Goal: Communication & Community: Share content

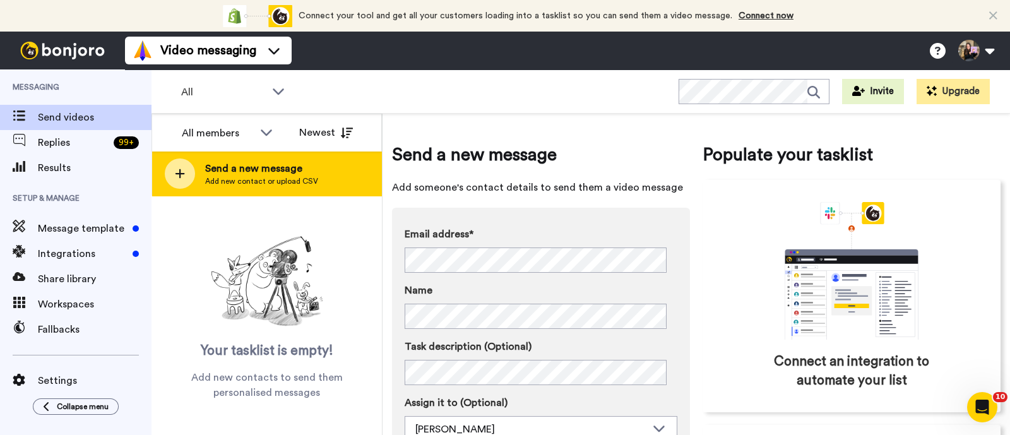
click at [316, 163] on div "Send a new message Add new contact or upload CSV" at bounding box center [266, 174] width 229 height 44
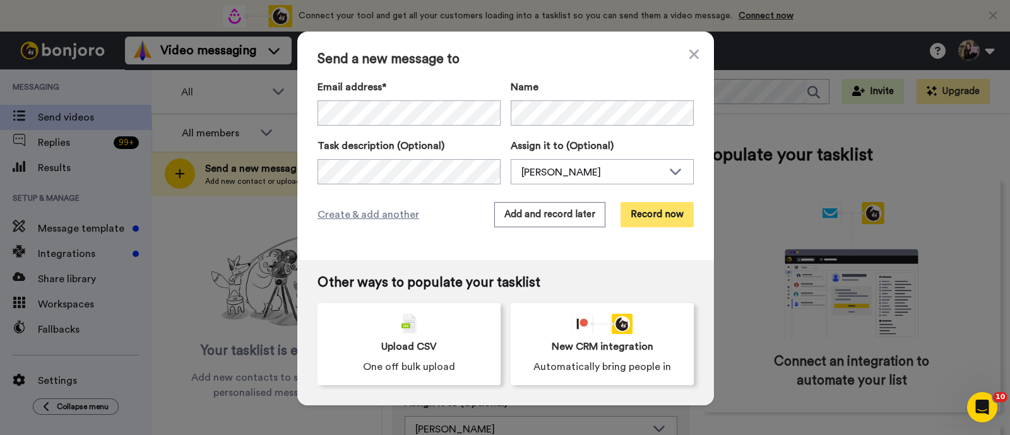
click at [651, 215] on button "Record now" at bounding box center [657, 214] width 73 height 25
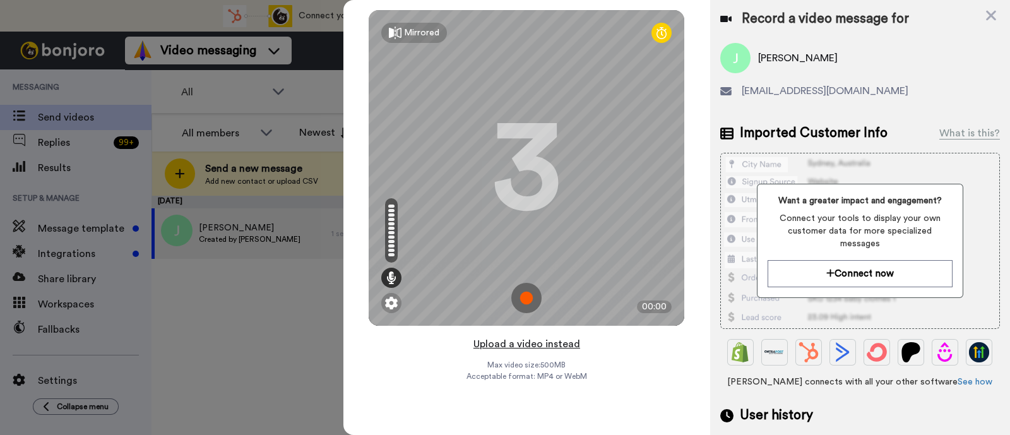
click at [563, 350] on button "Upload a video instead" at bounding box center [527, 344] width 114 height 16
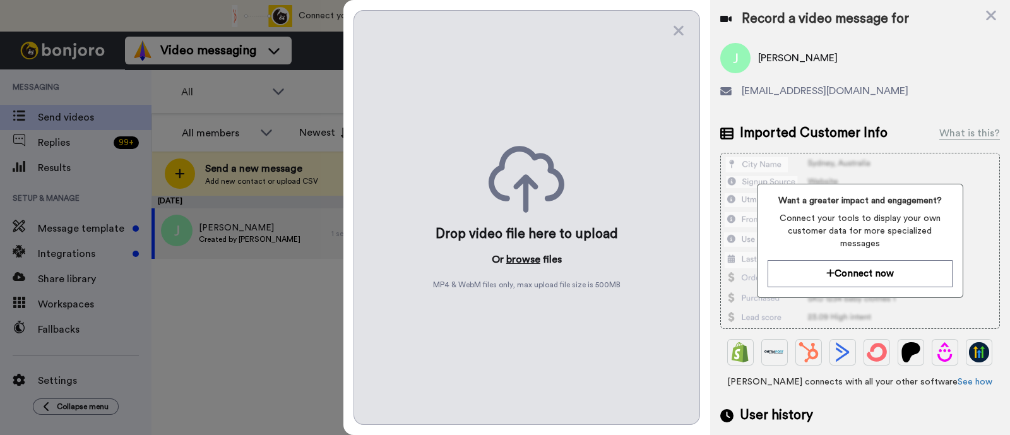
click at [520, 254] on button "browse" at bounding box center [524, 259] width 34 height 15
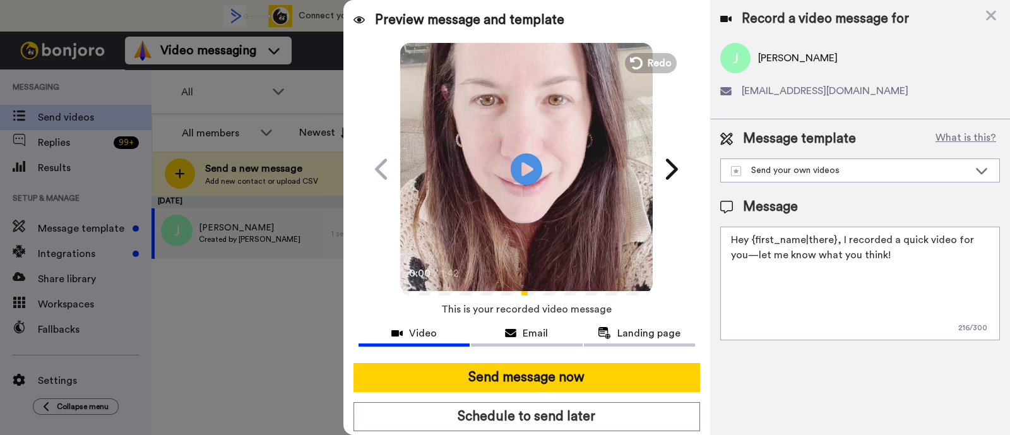
drag, startPoint x: 904, startPoint y: 260, endPoint x: 839, endPoint y: 243, distance: 66.5
click at [839, 243] on textarea "Hey {first_name|there}, I recorded a quick video for you—let me know what you t…" at bounding box center [861, 284] width 280 height 114
paste textarea "welcome to SLP Elevate! I created a video welcome for you! Feel free to click r…"
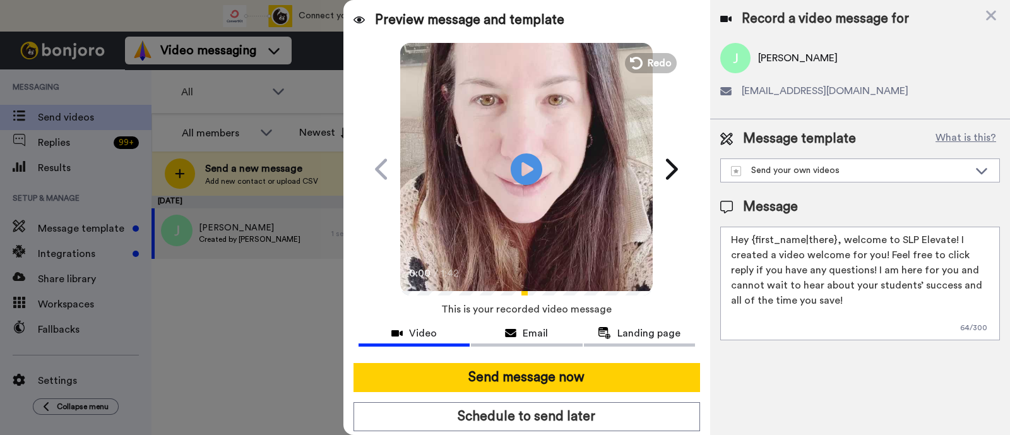
scroll to position [34, 0]
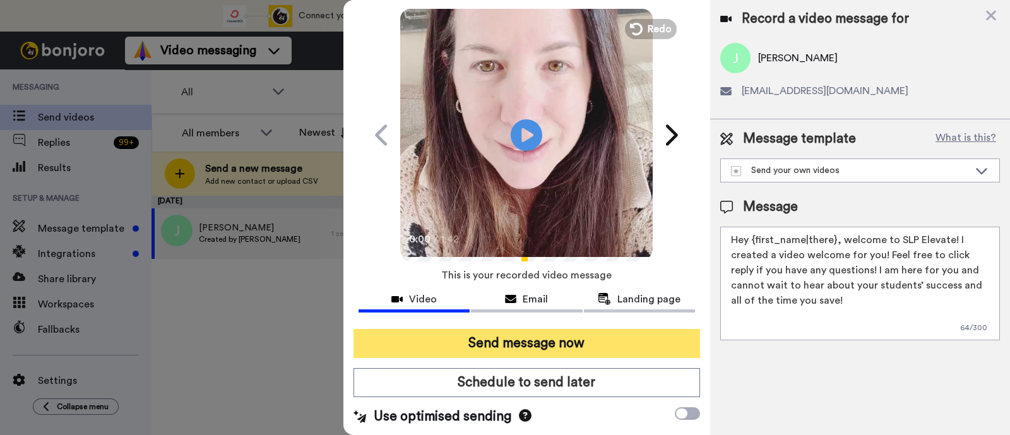
type textarea "Hey {first_name|there}, welcome to SLP Elevate! I created a video welcome for y…"
click at [648, 342] on button "Send message now" at bounding box center [527, 343] width 347 height 29
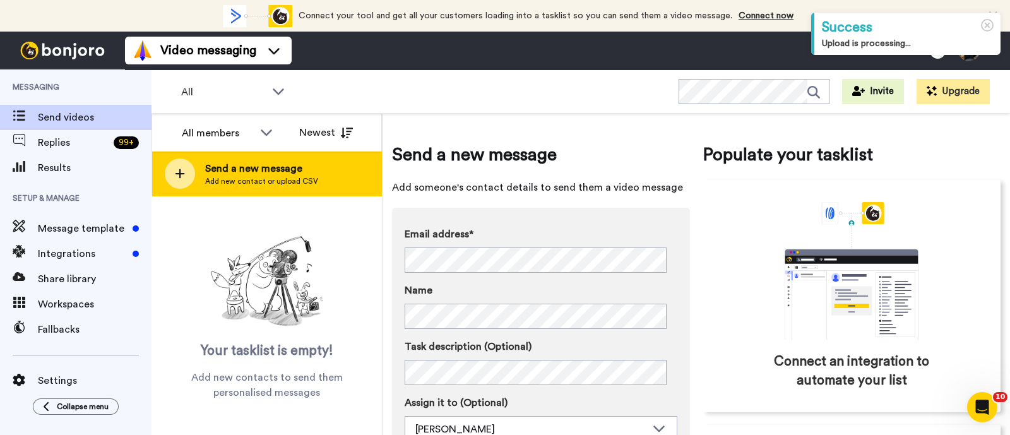
click at [297, 186] on div "Send a new message Add new contact or upload CSV" at bounding box center [266, 174] width 229 height 44
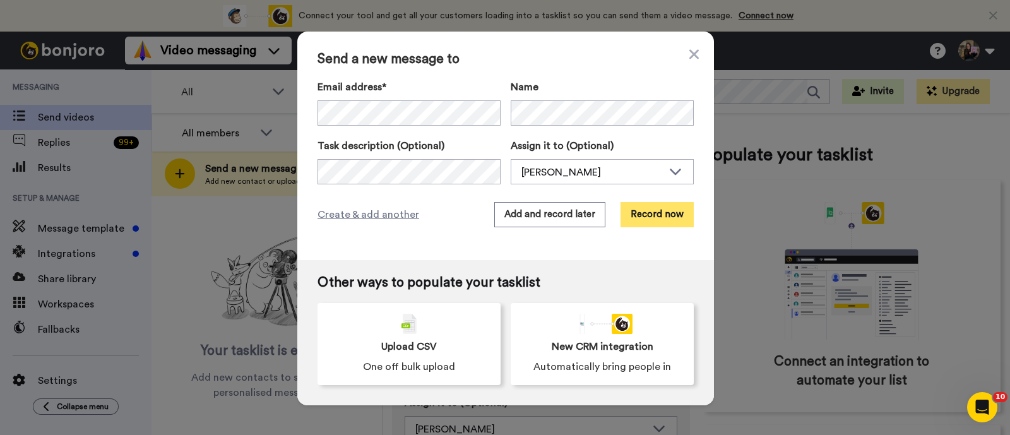
click at [640, 210] on button "Record now" at bounding box center [657, 214] width 73 height 25
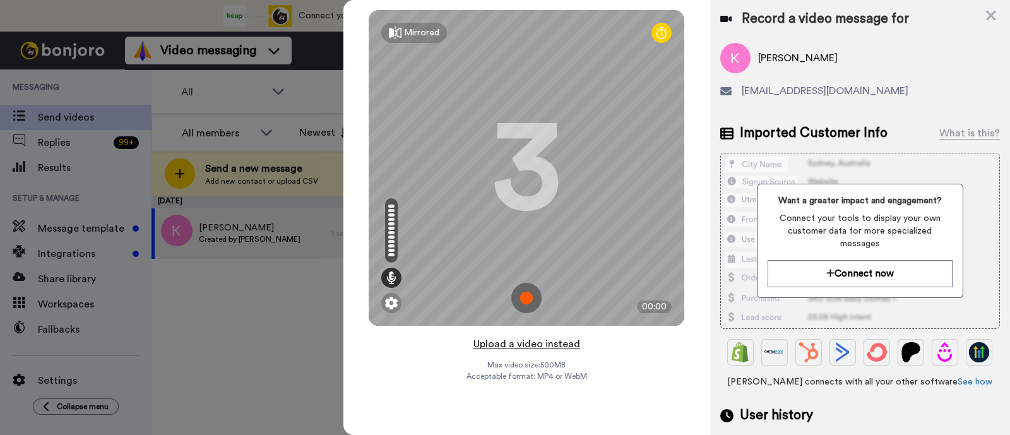
click at [572, 348] on button "Upload a video instead" at bounding box center [527, 344] width 114 height 16
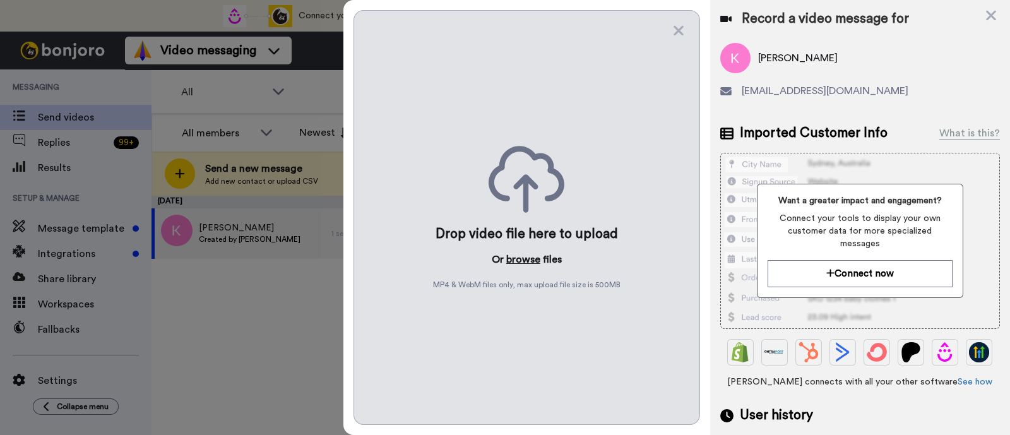
click at [518, 265] on button "browse" at bounding box center [524, 259] width 34 height 15
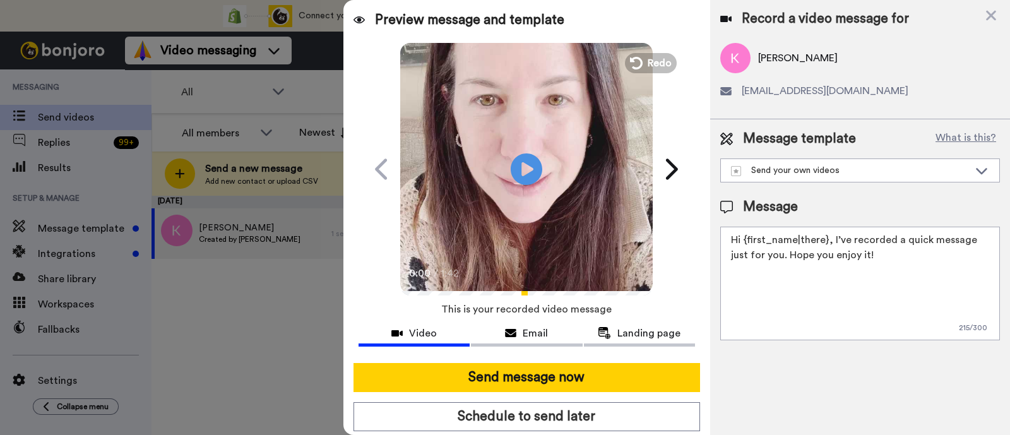
drag, startPoint x: 903, startPoint y: 270, endPoint x: 832, endPoint y: 240, distance: 77.3
click at [832, 240] on textarea "Hi {first_name|there}, I’ve recorded a quick message just for you. Hope you enj…" at bounding box center [861, 284] width 280 height 114
paste textarea "welcome to SLP Elevate! I created a video welcome for you! Feel free to click r…"
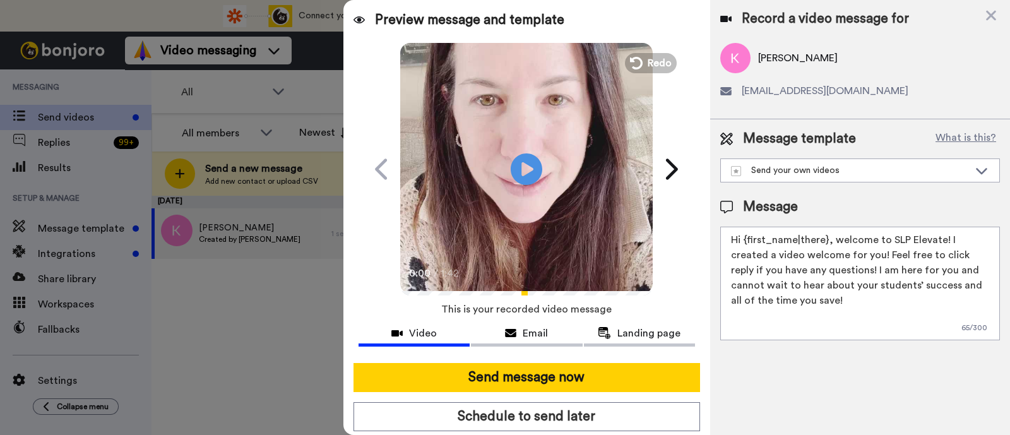
scroll to position [34, 0]
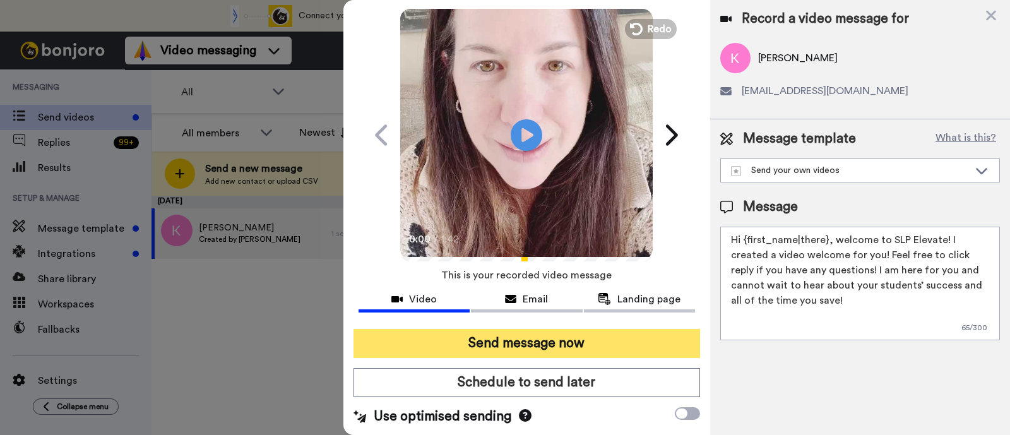
type textarea "Hi {first_name|there}, welcome to SLP Elevate! I created a video welcome for yo…"
click at [633, 331] on button "Send message now" at bounding box center [527, 343] width 347 height 29
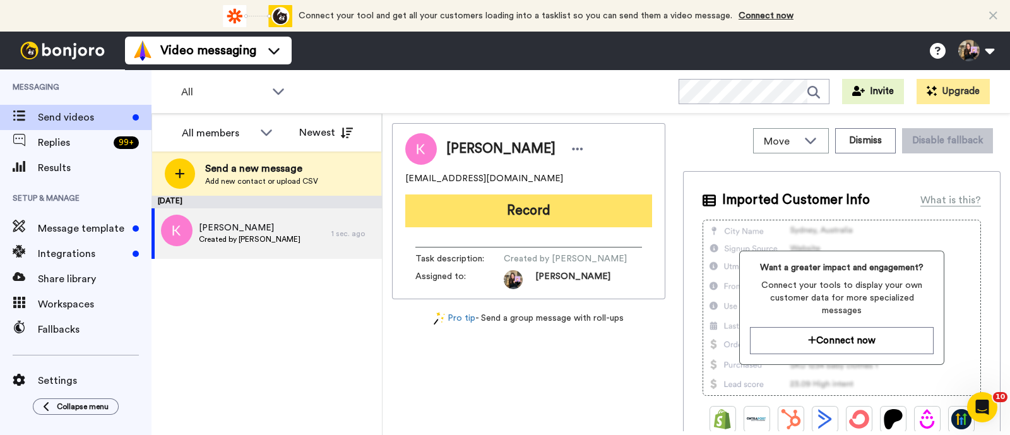
scroll to position [0, 0]
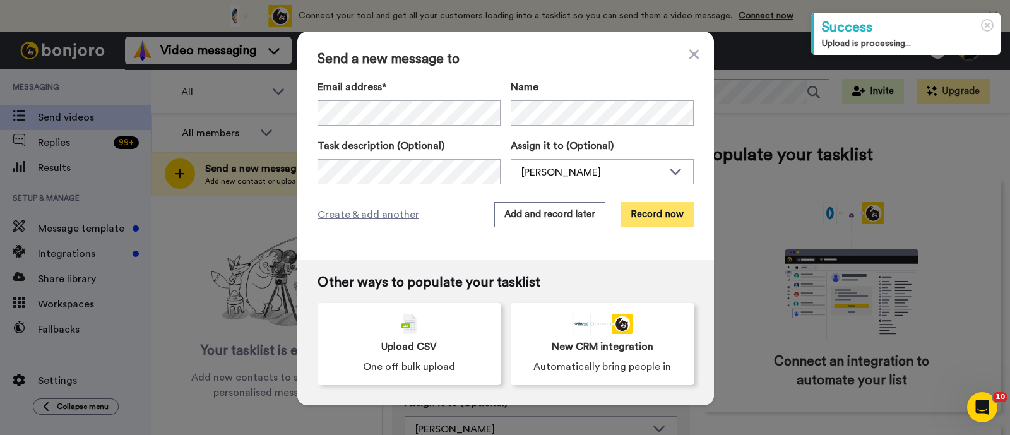
click at [632, 207] on button "Record now" at bounding box center [657, 214] width 73 height 25
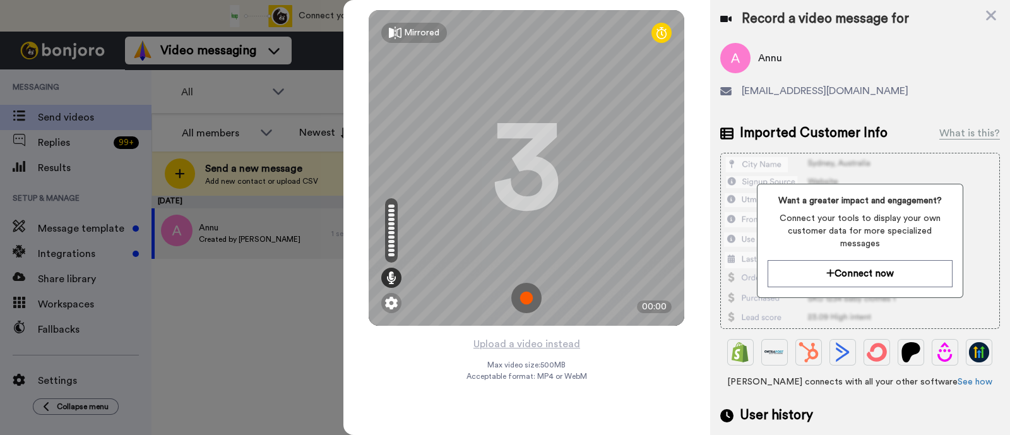
click at [563, 334] on div "Mirrored Redo 3 00:00" at bounding box center [527, 168] width 367 height 336
click at [552, 342] on button "Upload a video instead" at bounding box center [527, 344] width 114 height 16
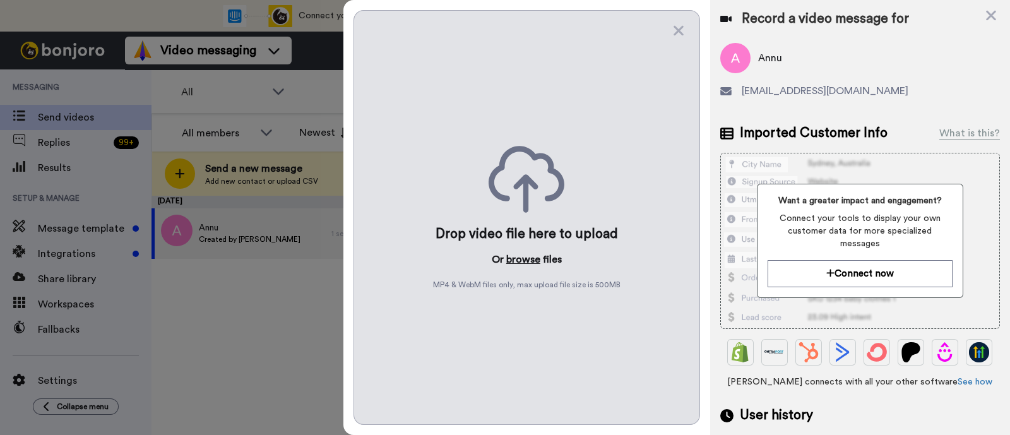
click at [522, 254] on button "browse" at bounding box center [524, 259] width 34 height 15
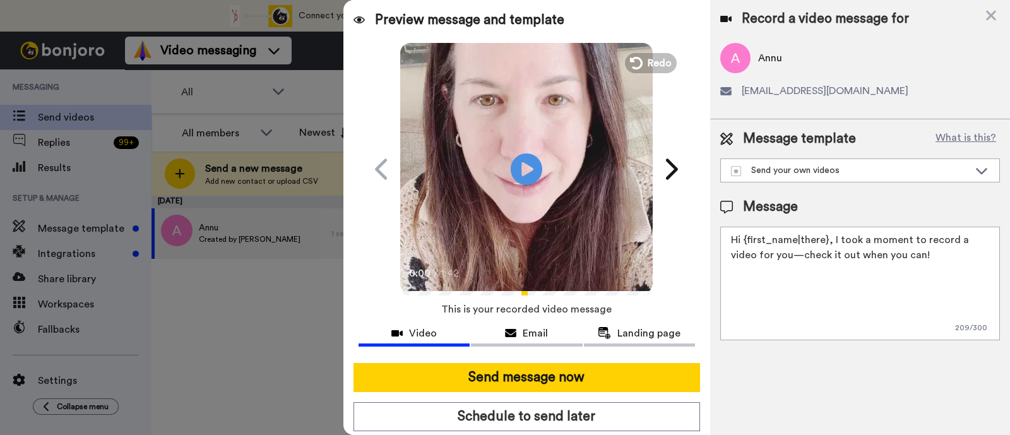
drag, startPoint x: 923, startPoint y: 256, endPoint x: 832, endPoint y: 238, distance: 92.8
click at [832, 238] on textarea "Hi {first_name|there}, I took a moment to record a video for you—check it out w…" at bounding box center [861, 284] width 280 height 114
paste textarea "welcome to SLP Elevate! I created a video welcome for you! Feel free to click r…"
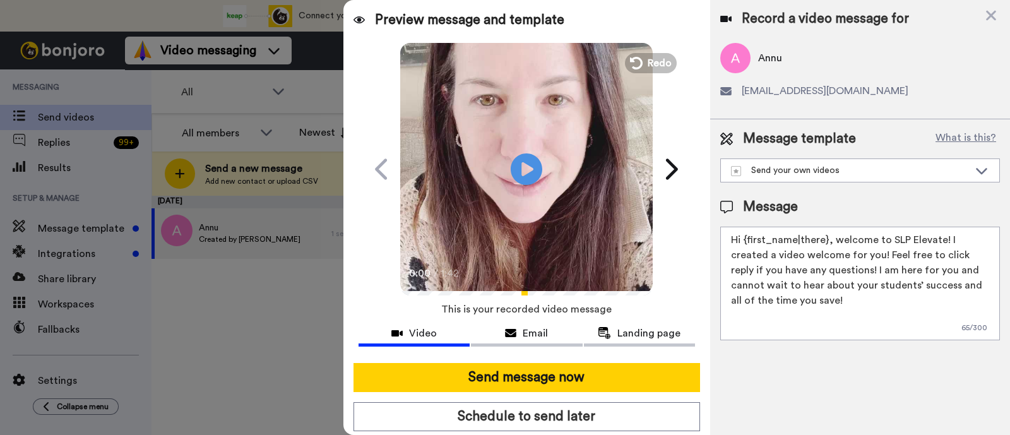
scroll to position [34, 0]
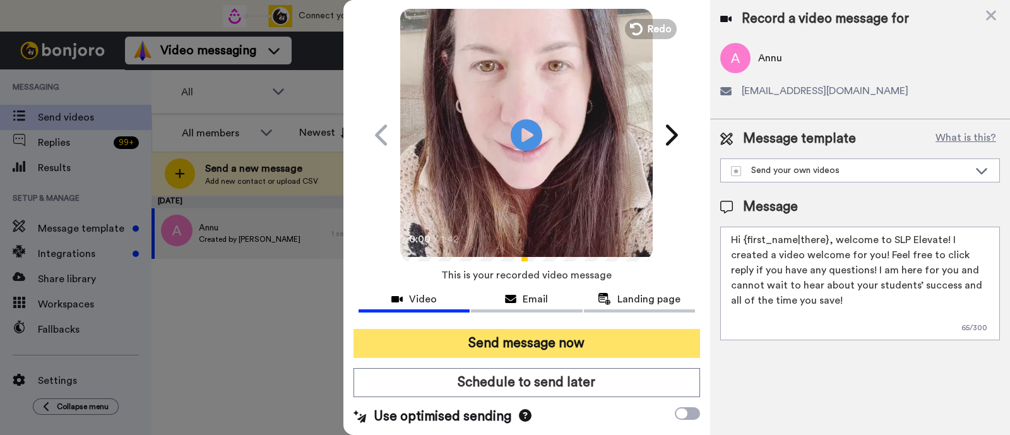
type textarea "Hi {first_name|there}, welcome to SLP Elevate! I created a video welcome for yo…"
click at [567, 344] on button "Send message now" at bounding box center [527, 343] width 347 height 29
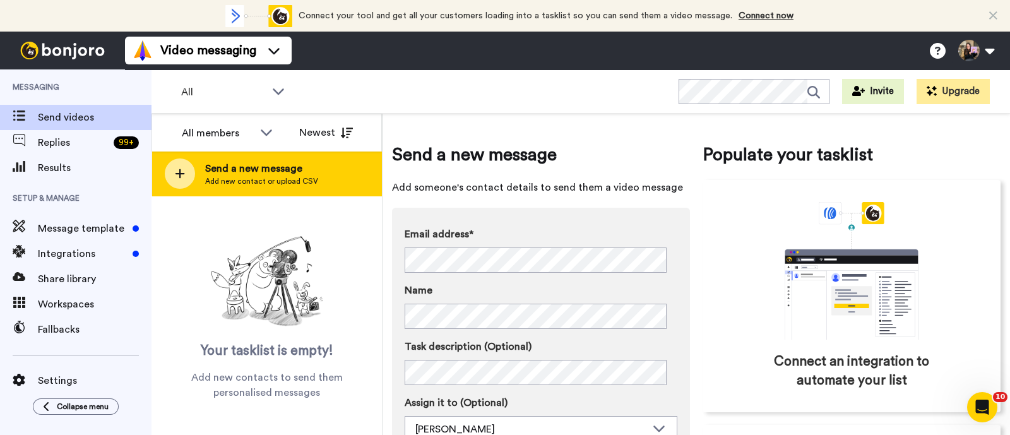
click at [253, 177] on span "Add new contact or upload CSV" at bounding box center [261, 181] width 113 height 10
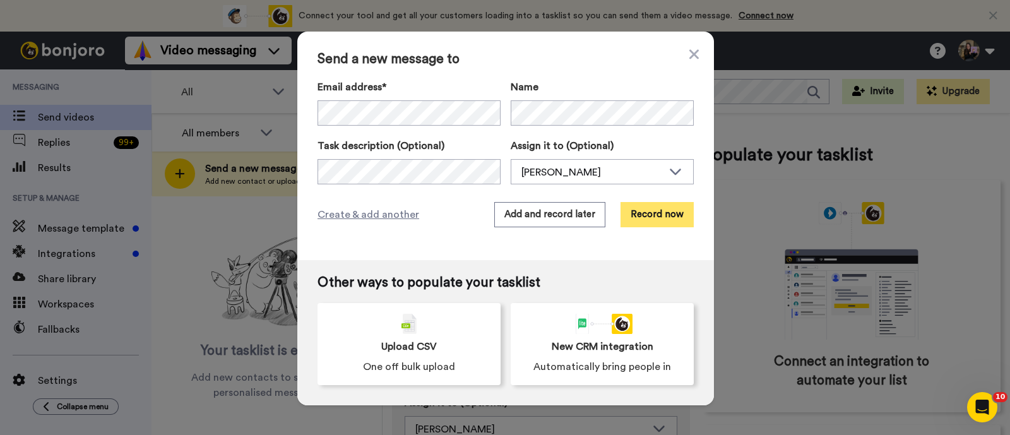
click at [649, 219] on button "Record now" at bounding box center [657, 214] width 73 height 25
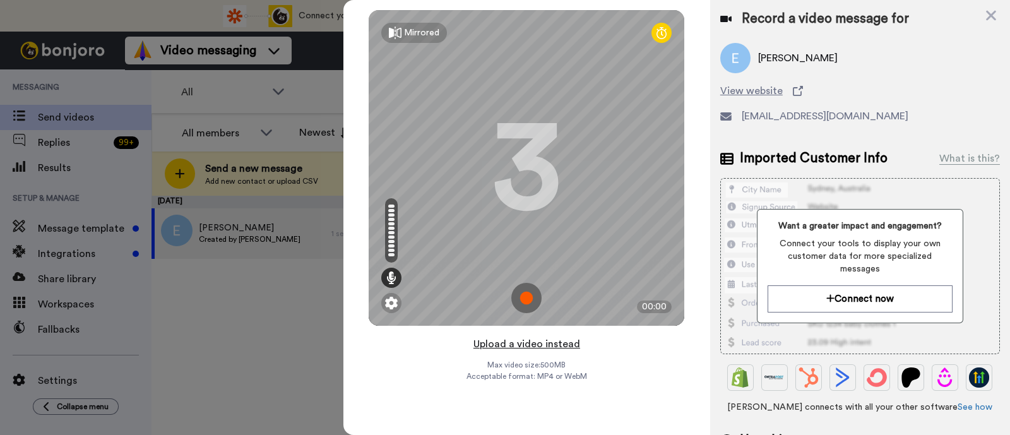
click at [558, 339] on button "Upload a video instead" at bounding box center [527, 344] width 114 height 16
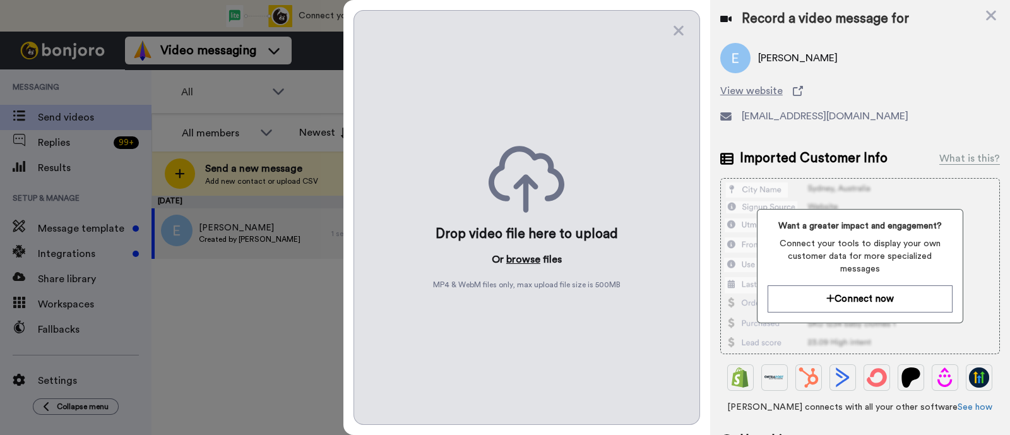
click at [520, 260] on button "browse" at bounding box center [524, 259] width 34 height 15
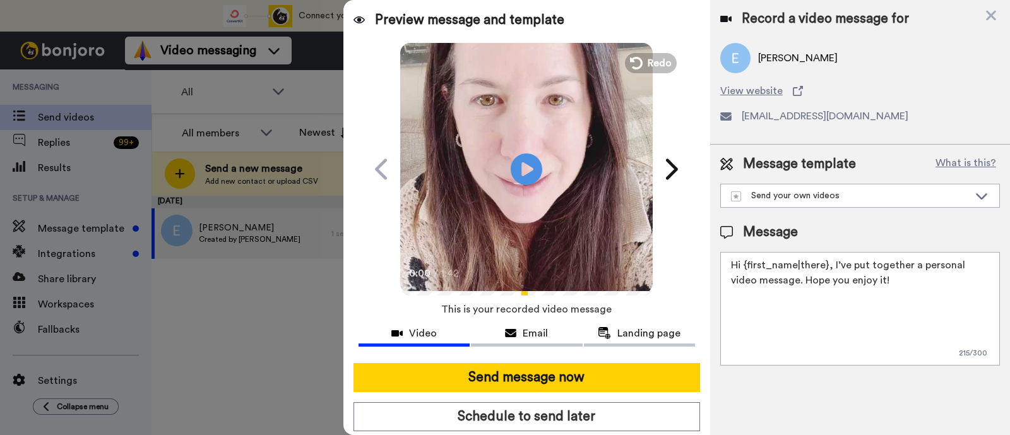
drag, startPoint x: 873, startPoint y: 295, endPoint x: 831, endPoint y: 267, distance: 51.5
click at [831, 267] on textarea "Hi {first_name|there}, I’ve put together a personal video message. Hope you enj…" at bounding box center [861, 309] width 280 height 114
paste textarea "welcome to SLP Elevate! I created a video welcome for you! Feel free to click r…"
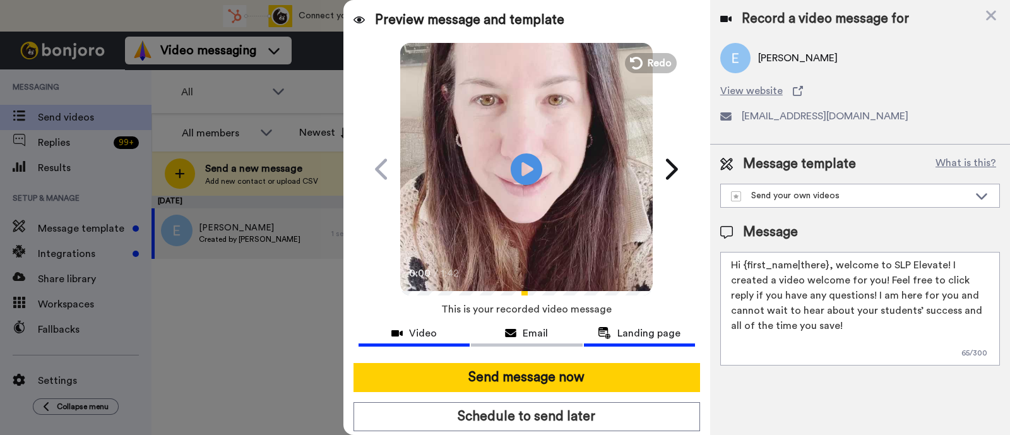
scroll to position [34, 0]
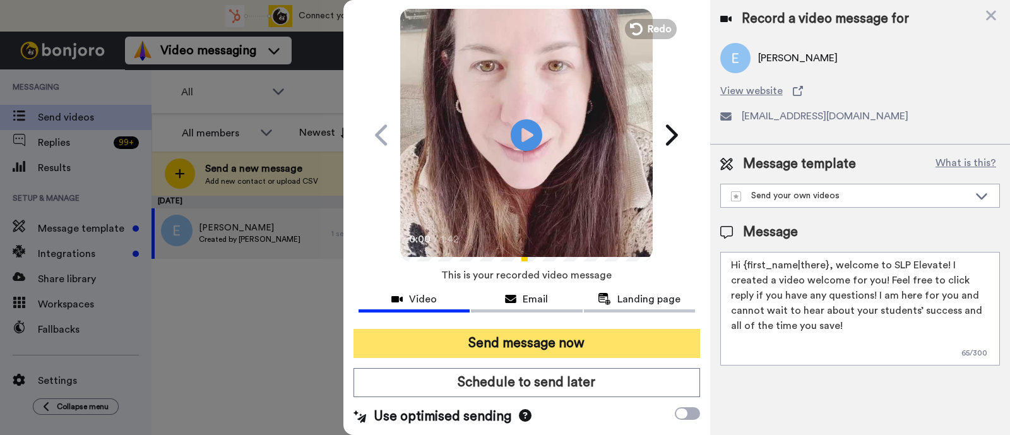
type textarea "Hi {first_name|there}, welcome to SLP Elevate! I created a video welcome for yo…"
click at [618, 345] on button "Send message now" at bounding box center [527, 343] width 347 height 29
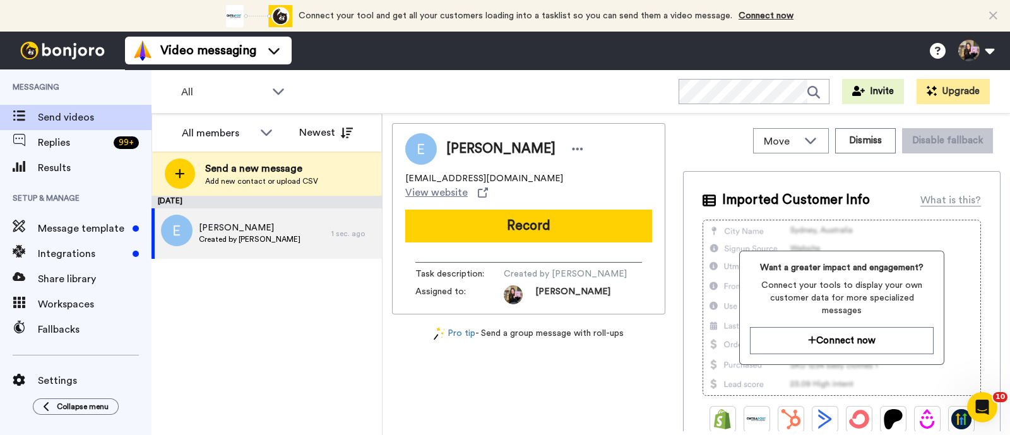
scroll to position [0, 0]
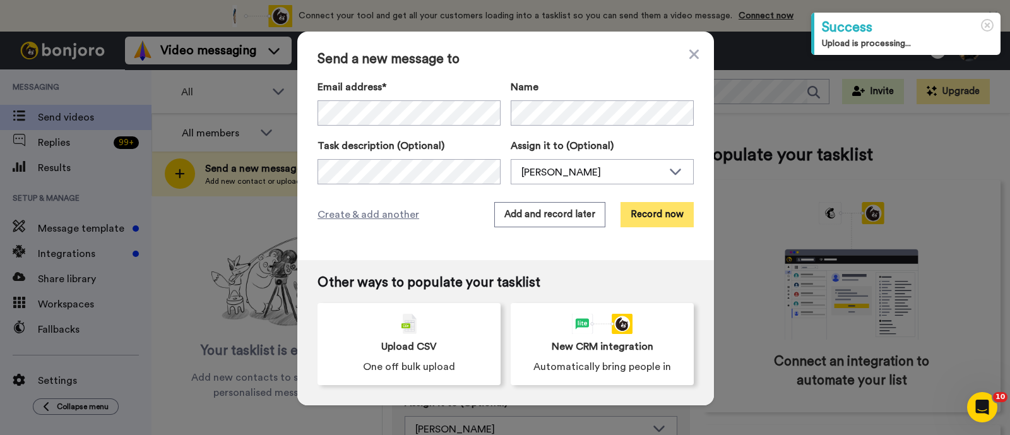
click at [651, 222] on button "Record now" at bounding box center [657, 214] width 73 height 25
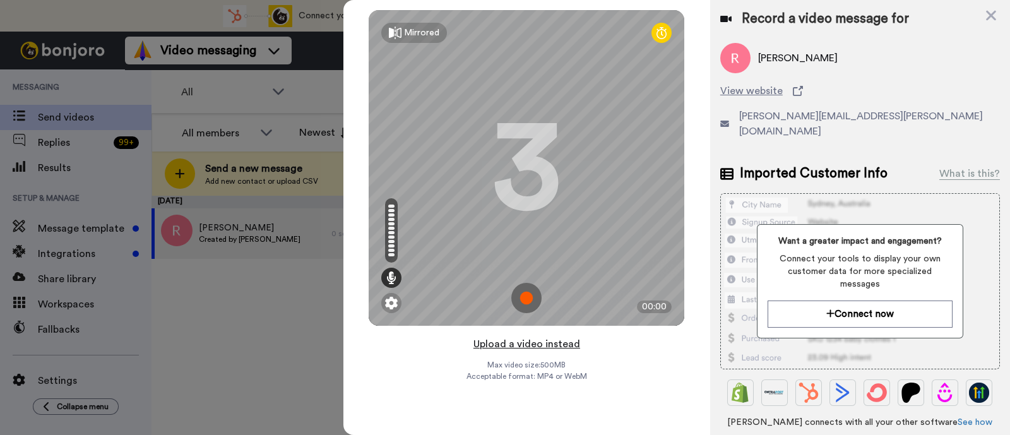
click at [511, 340] on button "Upload a video instead" at bounding box center [527, 344] width 114 height 16
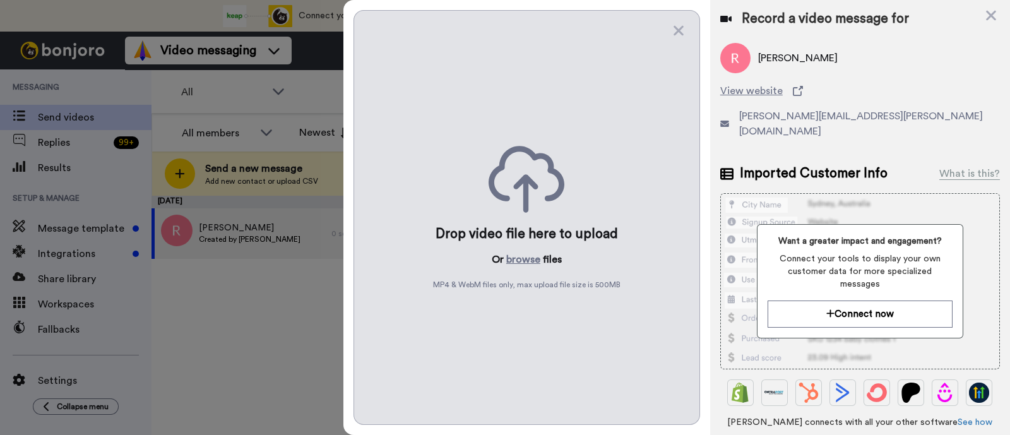
click at [527, 249] on div "Drop video file here to upload Or browse files MP4 & WebM files only, max uploa…" at bounding box center [527, 217] width 347 height 415
click at [524, 260] on button "browse" at bounding box center [524, 259] width 34 height 15
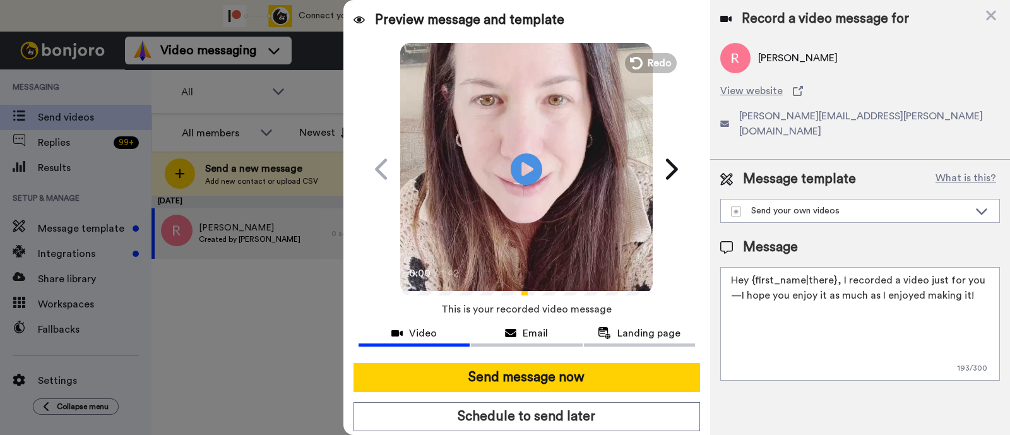
drag, startPoint x: 983, startPoint y: 279, endPoint x: 840, endPoint y: 261, distance: 144.5
click at [840, 267] on textarea "Hey {first_name|there}, I recorded a video just for you—I hope you enjoy it as …" at bounding box center [861, 324] width 280 height 114
paste textarea "welcome to SLP Elevate! I created a video welcome for you! Feel free to click r…"
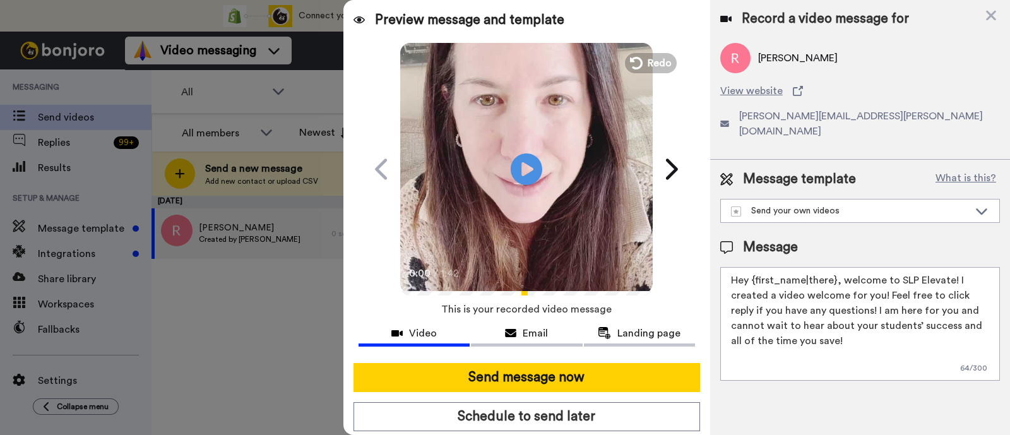
scroll to position [34, 0]
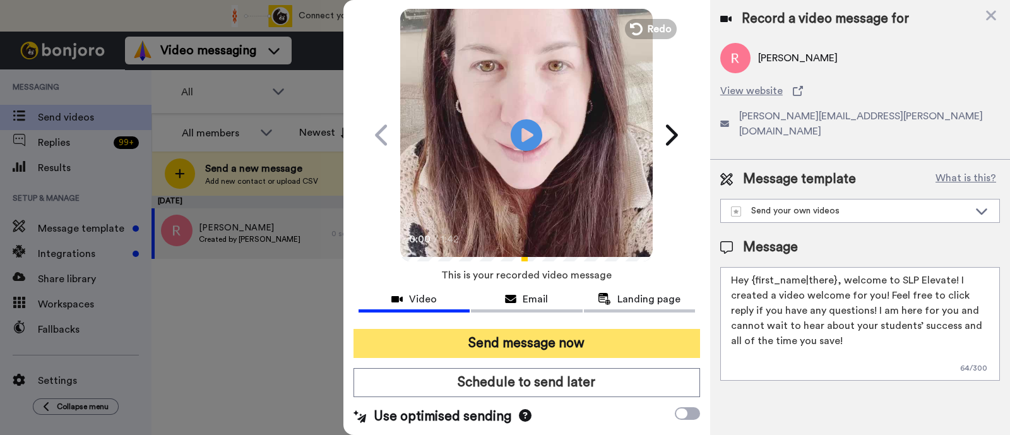
type textarea "Hey {first_name|there}, welcome to SLP Elevate! I created a video welcome for y…"
click at [620, 333] on button "Send message now" at bounding box center [527, 343] width 347 height 29
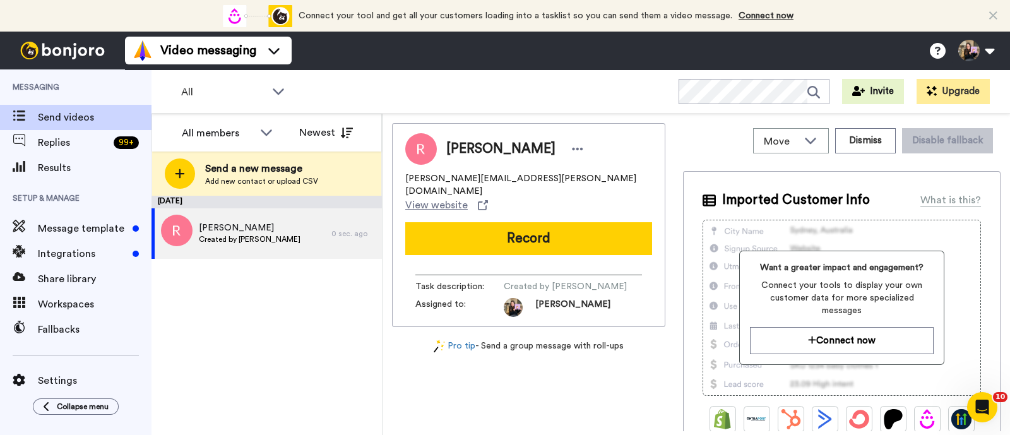
scroll to position [0, 0]
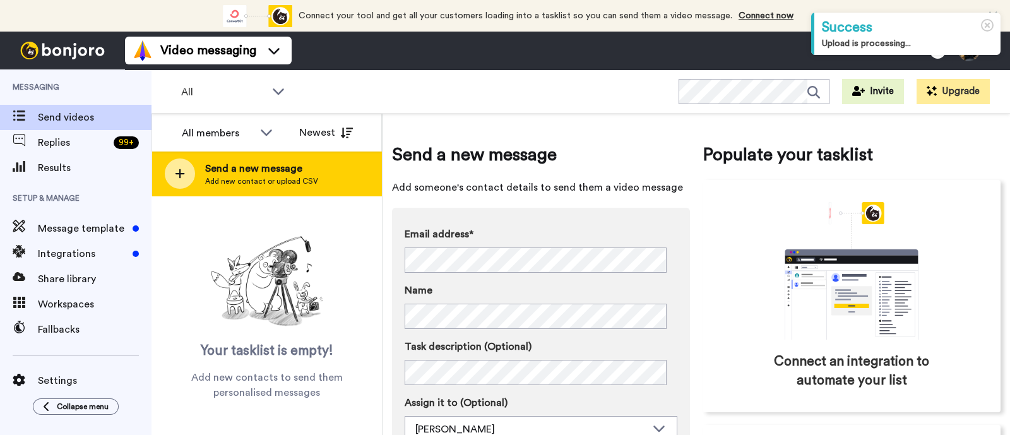
click at [309, 171] on div "Send a new message Add new contact or upload CSV" at bounding box center [266, 174] width 229 height 44
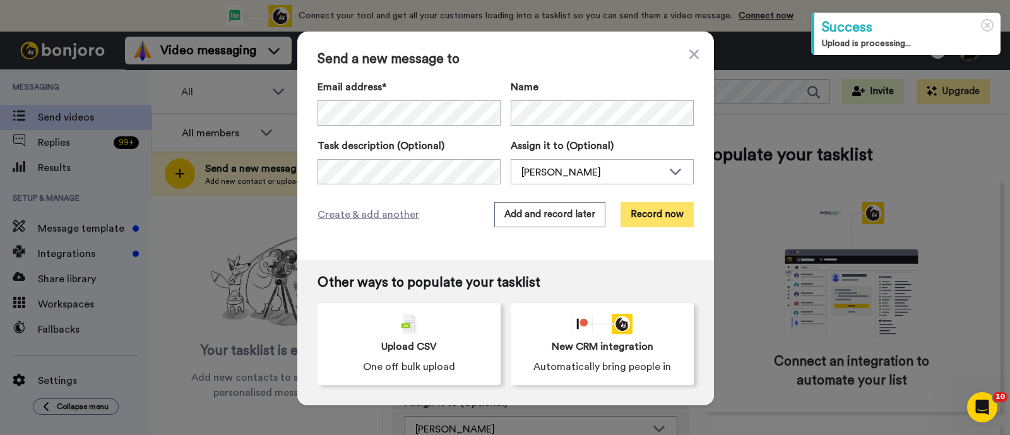
click at [640, 213] on button "Record now" at bounding box center [657, 214] width 73 height 25
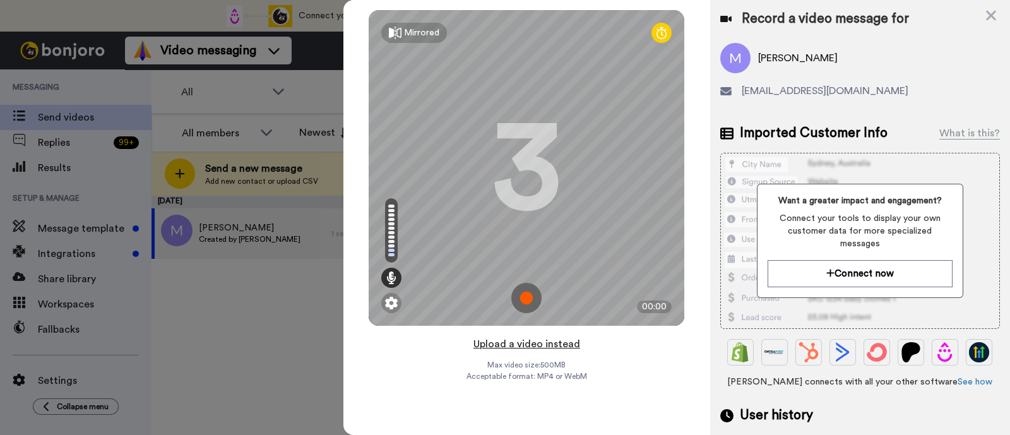
click at [541, 339] on button "Upload a video instead" at bounding box center [527, 344] width 114 height 16
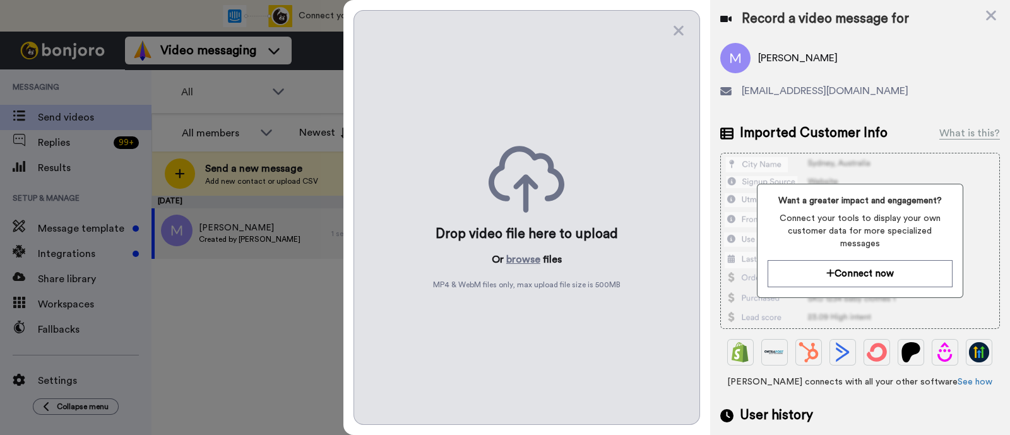
click at [537, 272] on div "Drop video file here to upload Or browse files MP4 & WebM files only, max uploa…" at bounding box center [527, 217] width 347 height 415
click at [533, 258] on button "browse" at bounding box center [524, 259] width 34 height 15
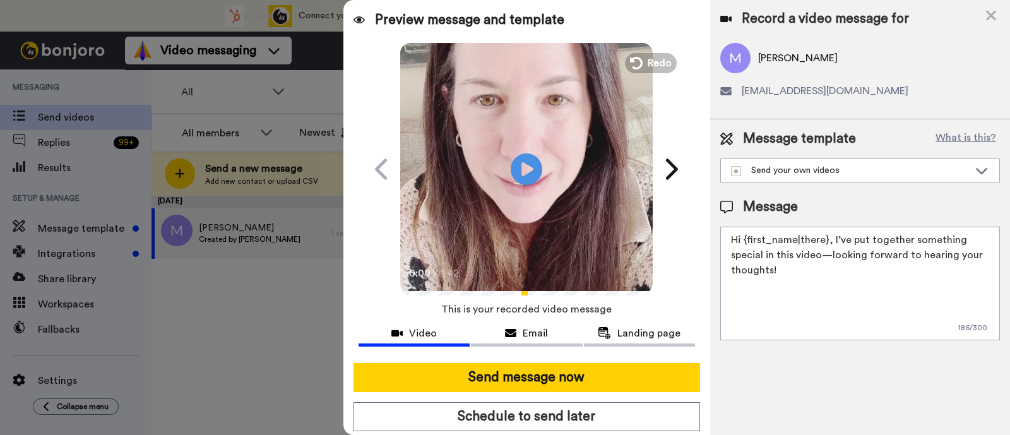
drag, startPoint x: 897, startPoint y: 279, endPoint x: 832, endPoint y: 244, distance: 73.7
click at [832, 244] on textarea "Hi {first_name|there}, I’ve put together something special in this video—lookin…" at bounding box center [861, 284] width 280 height 114
paste textarea "welcome to SLP Elevate! I created a video welcome for you! Feel free to click r…"
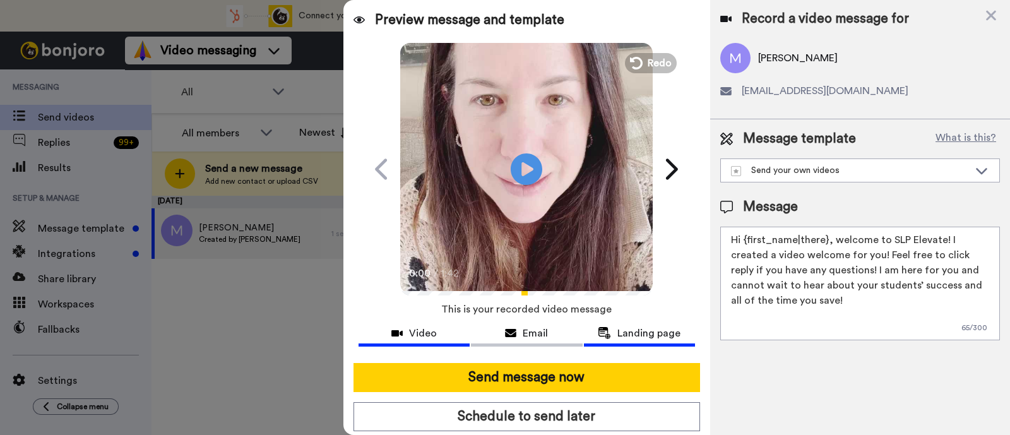
scroll to position [34, 0]
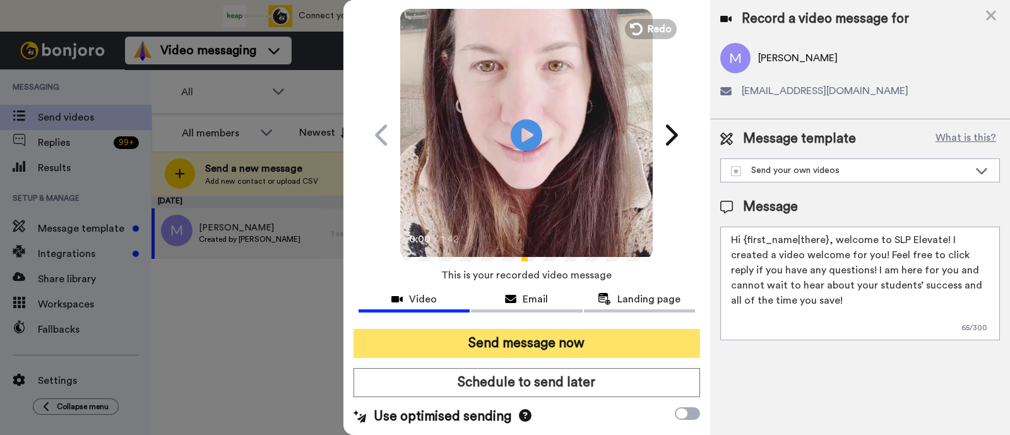
type textarea "Hi {first_name|there}, welcome to SLP Elevate! I created a video welcome for yo…"
click at [645, 338] on button "Send message now" at bounding box center [527, 343] width 347 height 29
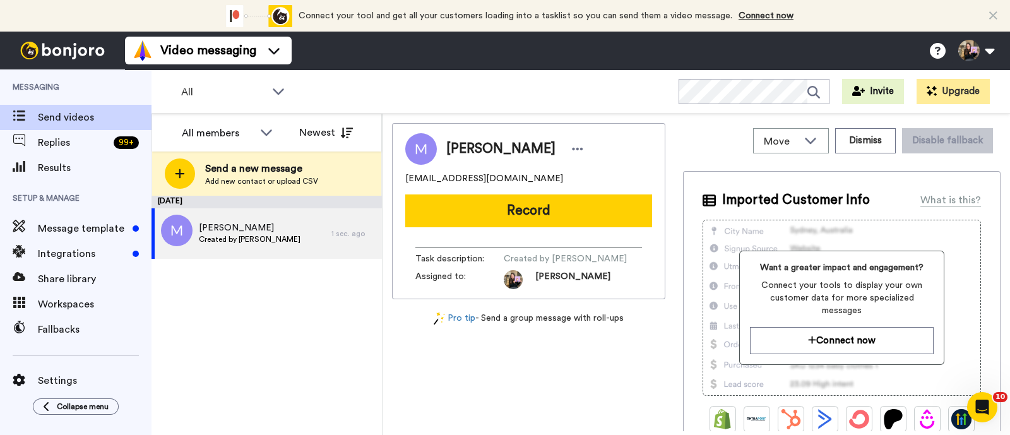
scroll to position [0, 0]
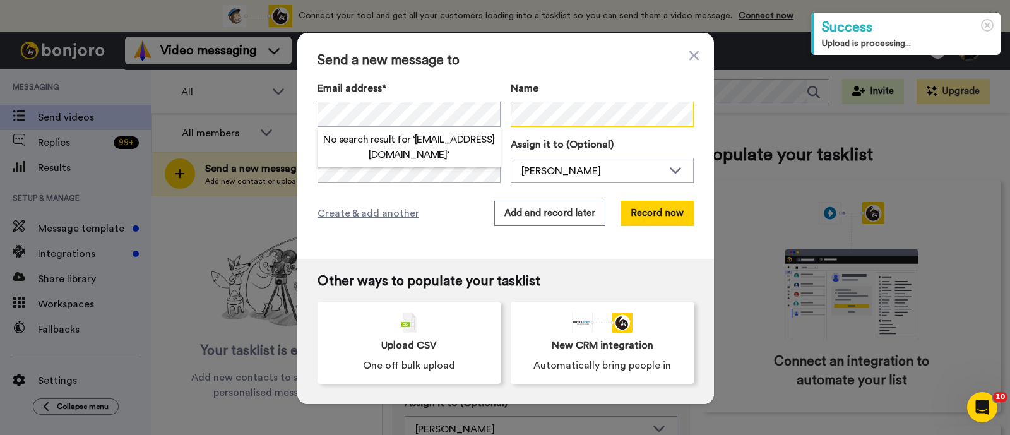
click at [660, 125] on div "Name" at bounding box center [602, 104] width 183 height 46
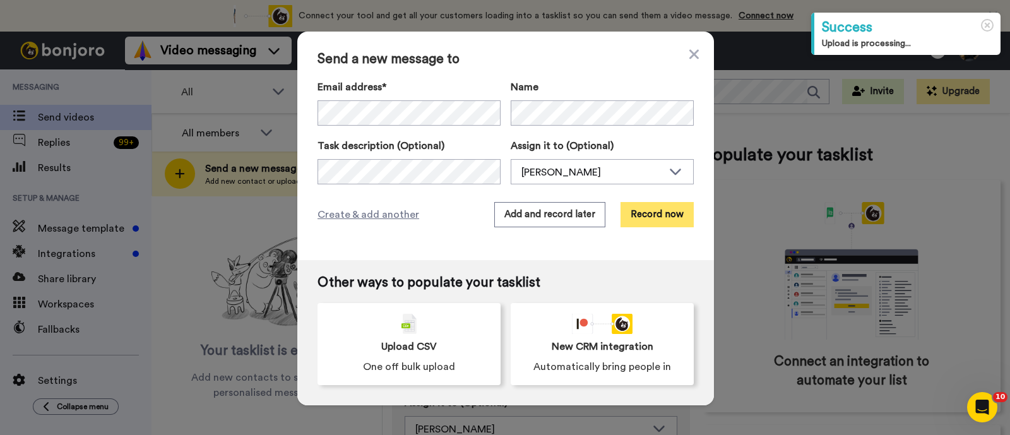
click at [654, 222] on button "Record now" at bounding box center [657, 214] width 73 height 25
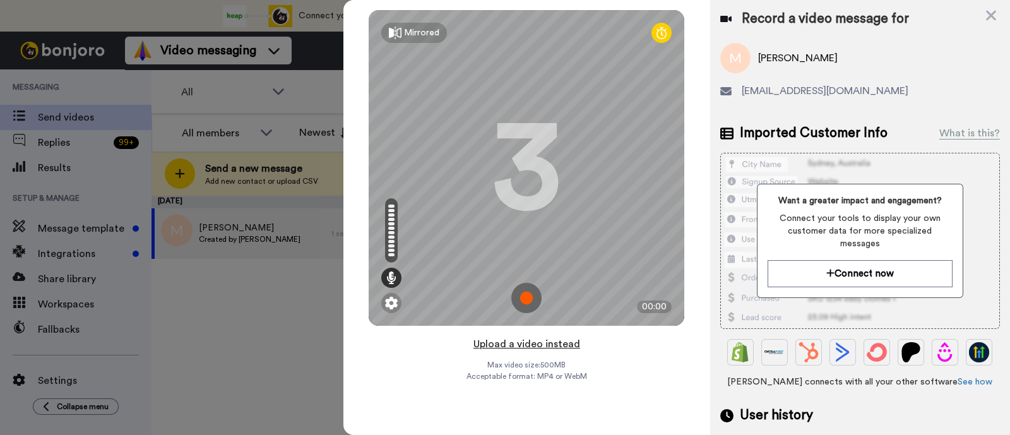
click at [562, 343] on button "Upload a video instead" at bounding box center [527, 344] width 114 height 16
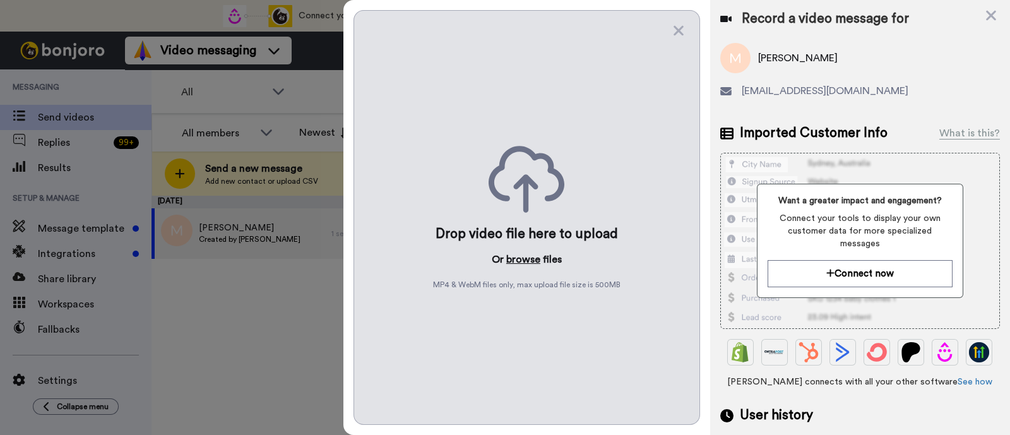
click at [529, 263] on button "browse" at bounding box center [524, 259] width 34 height 15
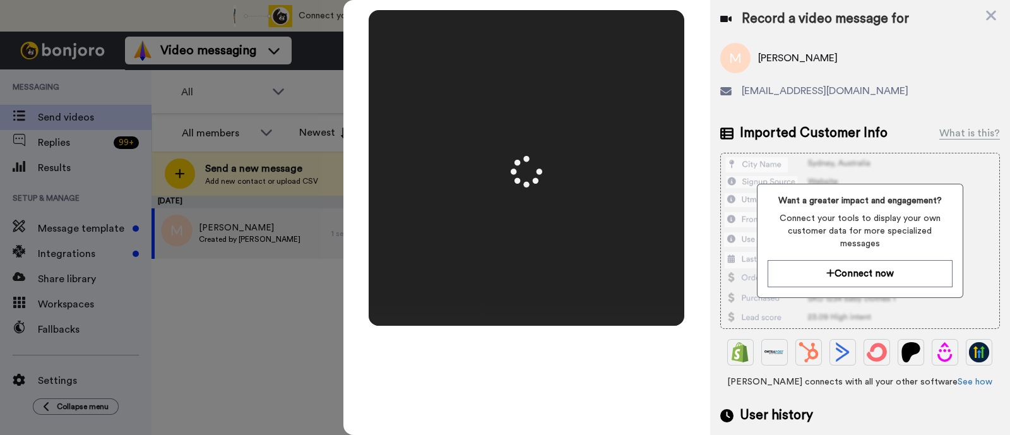
click at [508, 434] on div "Mirrored Redo 3 01:42" at bounding box center [527, 217] width 367 height 435
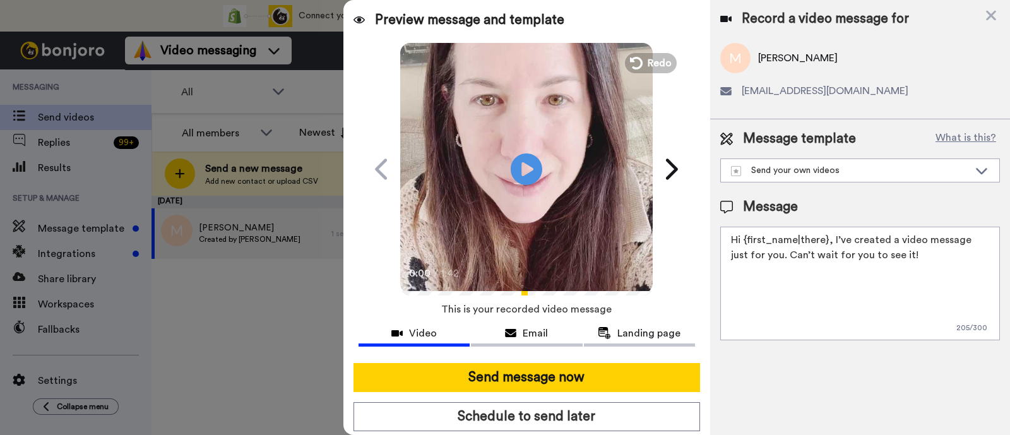
drag, startPoint x: 940, startPoint y: 258, endPoint x: 831, endPoint y: 241, distance: 109.9
click at [831, 241] on textarea "Hi {first_name|there}, I’ve created a video message just for you. Can’t wait fo…" at bounding box center [861, 284] width 280 height 114
paste textarea "welcome to SLP Elevate! I created a video welcome for you! Feel free to click r…"
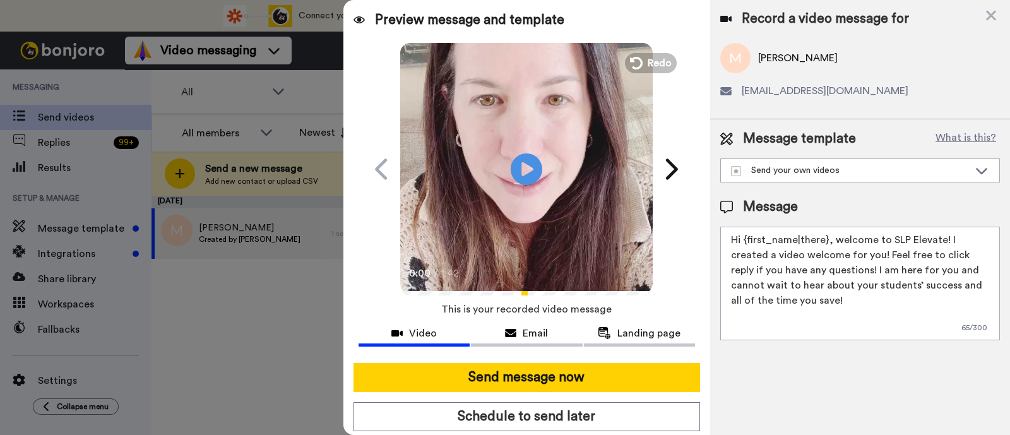
scroll to position [34, 0]
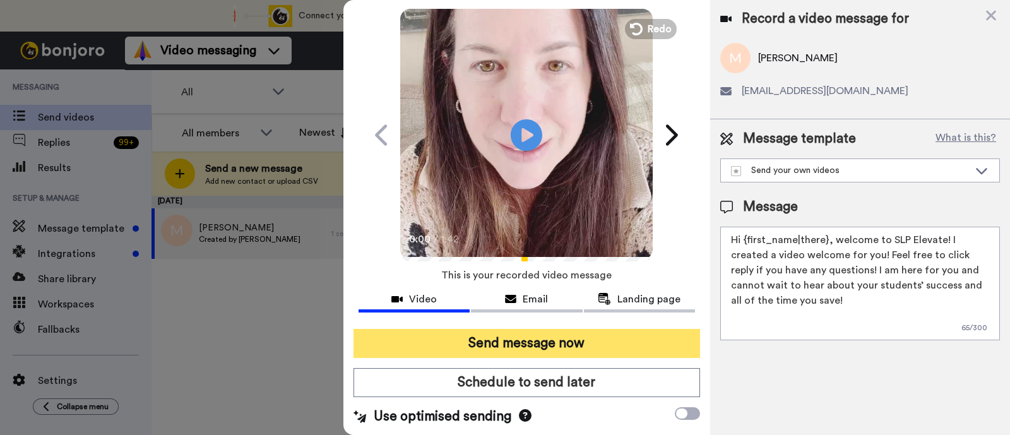
type textarea "Hi {first_name|there}, welcome to SLP Elevate! I created a video welcome for yo…"
click at [613, 343] on button "Send message now" at bounding box center [527, 343] width 347 height 29
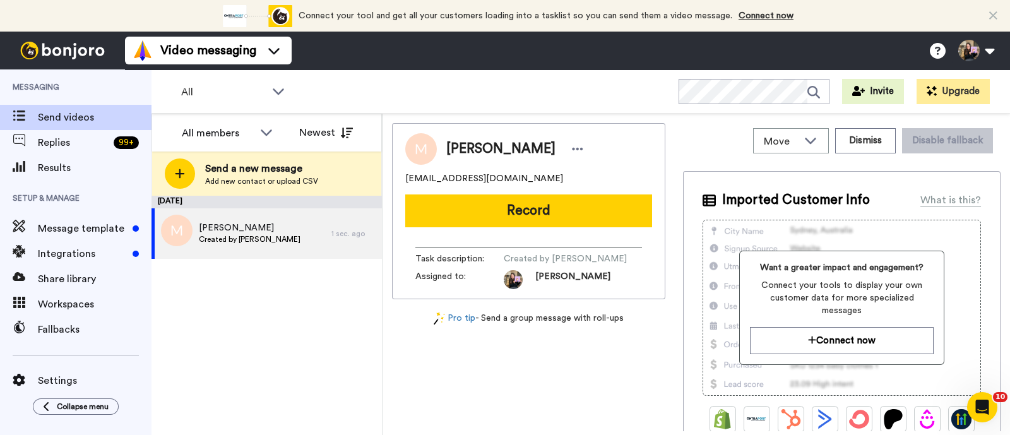
scroll to position [0, 0]
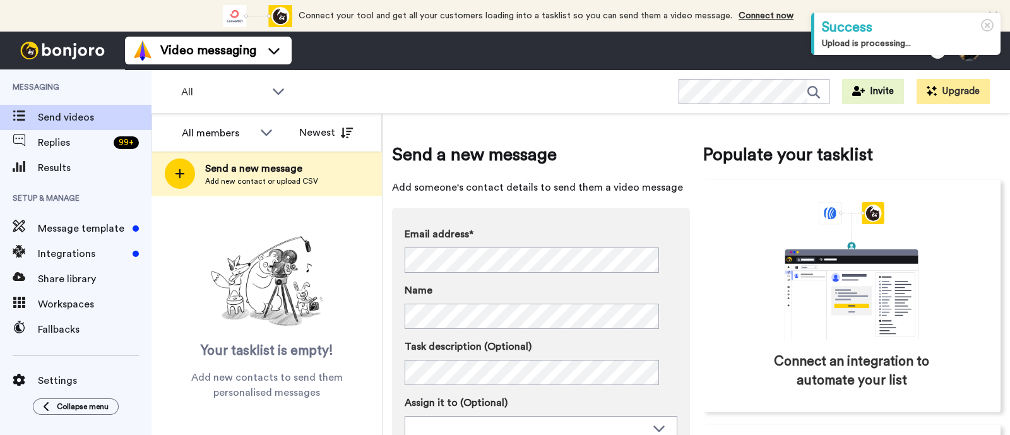
click at [279, 172] on span "Send a new message" at bounding box center [261, 168] width 113 height 15
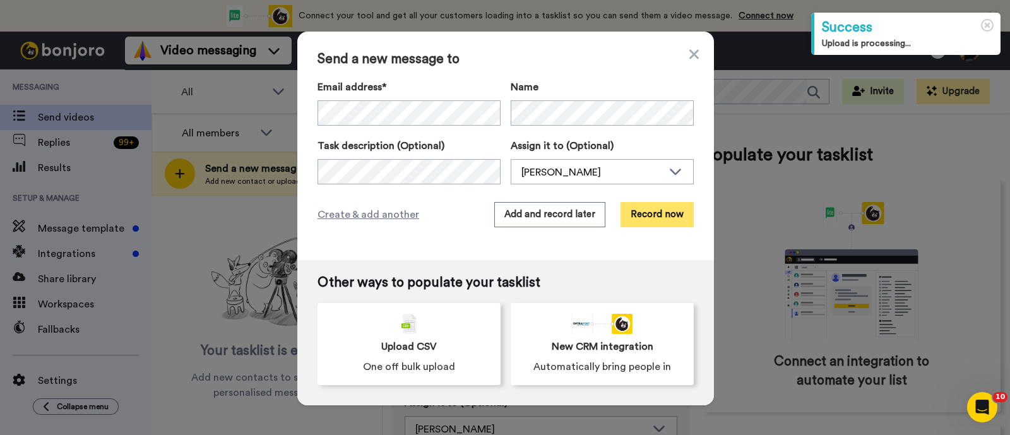
click at [652, 214] on button "Record now" at bounding box center [657, 214] width 73 height 25
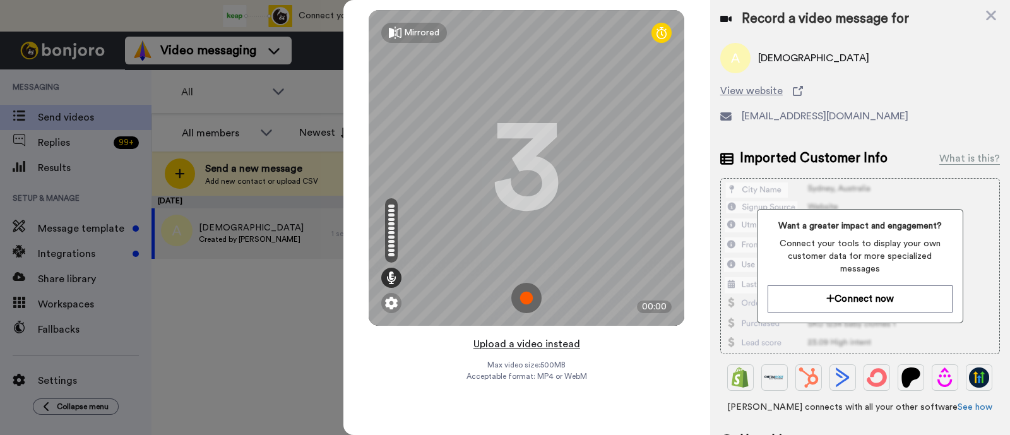
click at [580, 342] on button "Upload a video instead" at bounding box center [527, 344] width 114 height 16
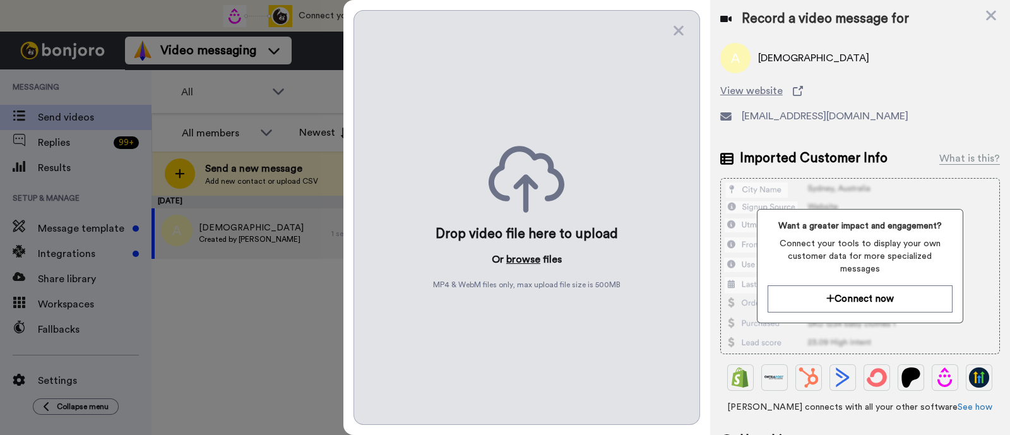
click at [526, 261] on button "browse" at bounding box center [524, 259] width 34 height 15
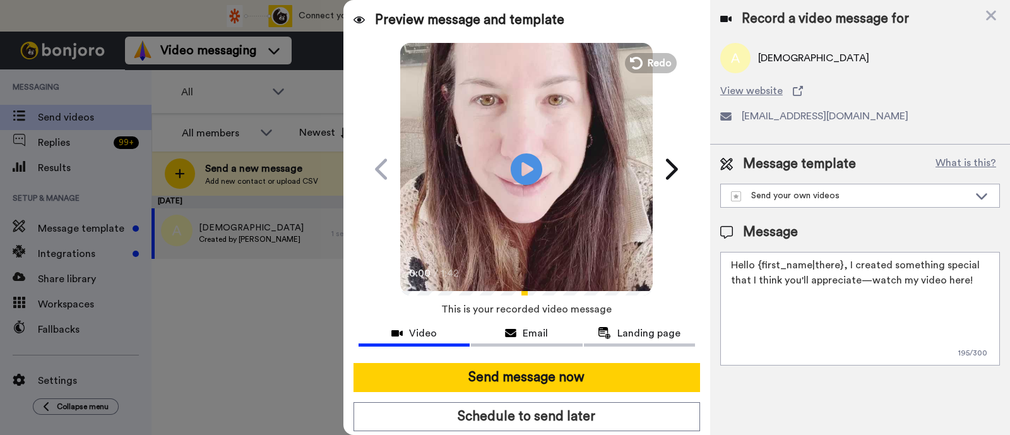
drag, startPoint x: 976, startPoint y: 279, endPoint x: 845, endPoint y: 261, distance: 132.0
click at [845, 261] on textarea "Hello {first_name|there}, I created something special that I think you'll appre…" at bounding box center [861, 309] width 280 height 114
paste textarea "welcome to SLP Elevate! I created a video welcome for you! Feel free to click r…"
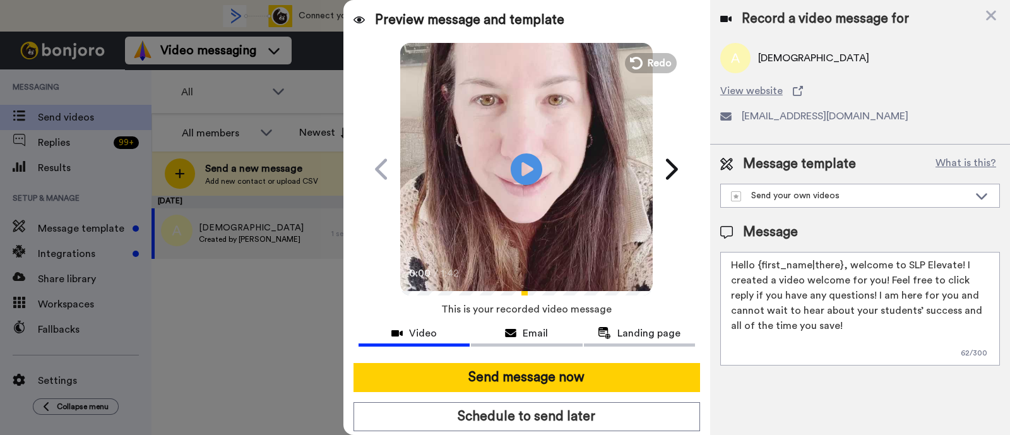
scroll to position [34, 0]
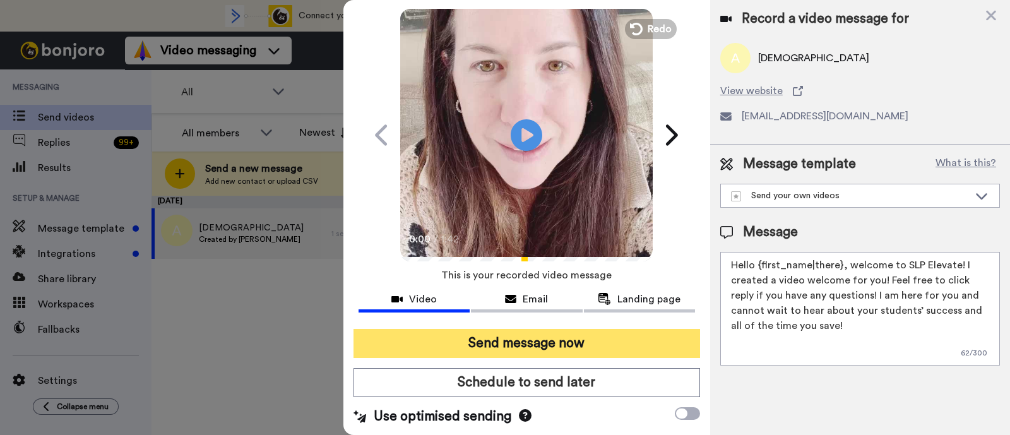
type textarea "Hello {first_name|there}, welcome to SLP Elevate! I created a video welcome for…"
click at [638, 340] on button "Send message now" at bounding box center [527, 343] width 347 height 29
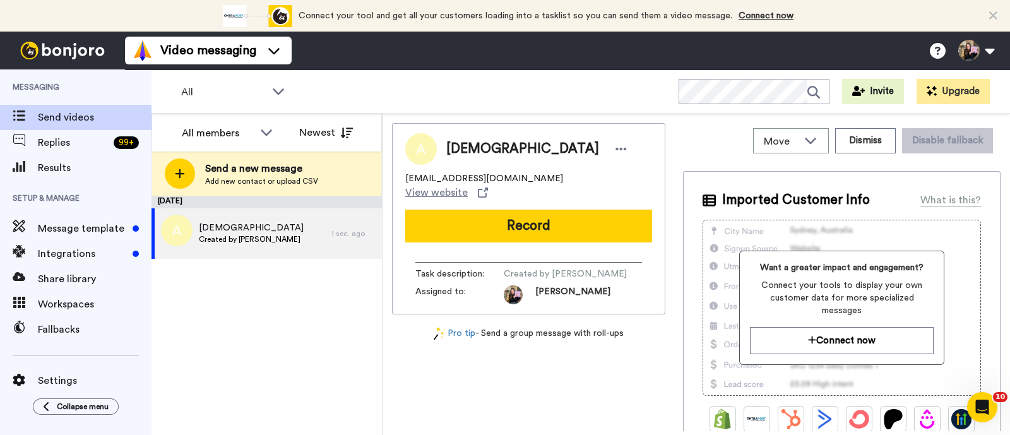
scroll to position [0, 0]
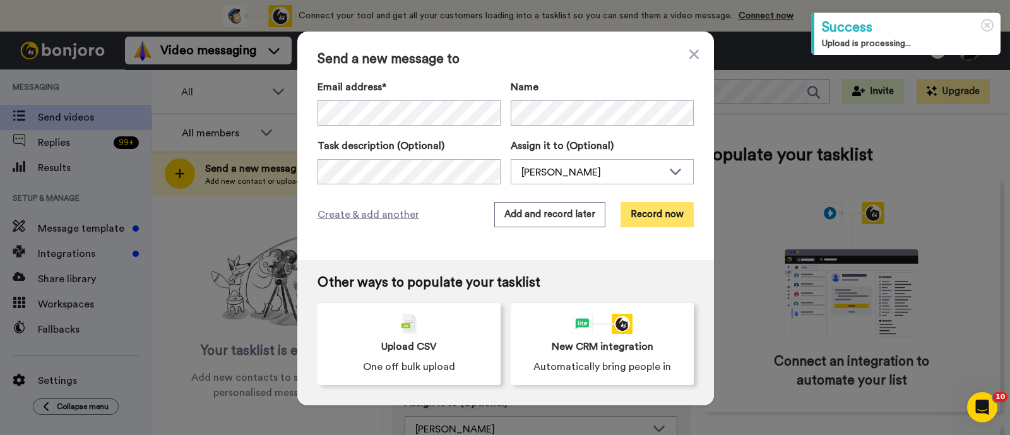
click at [642, 212] on button "Record now" at bounding box center [657, 214] width 73 height 25
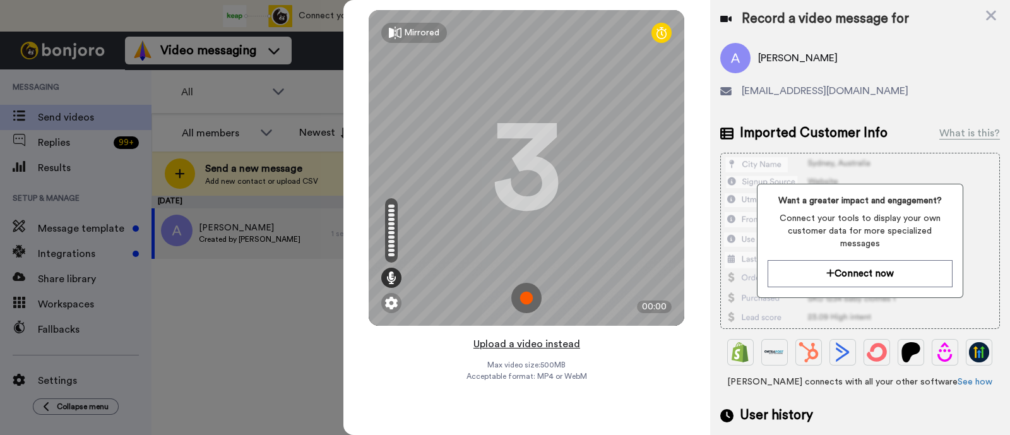
click at [572, 345] on button "Upload a video instead" at bounding box center [527, 344] width 114 height 16
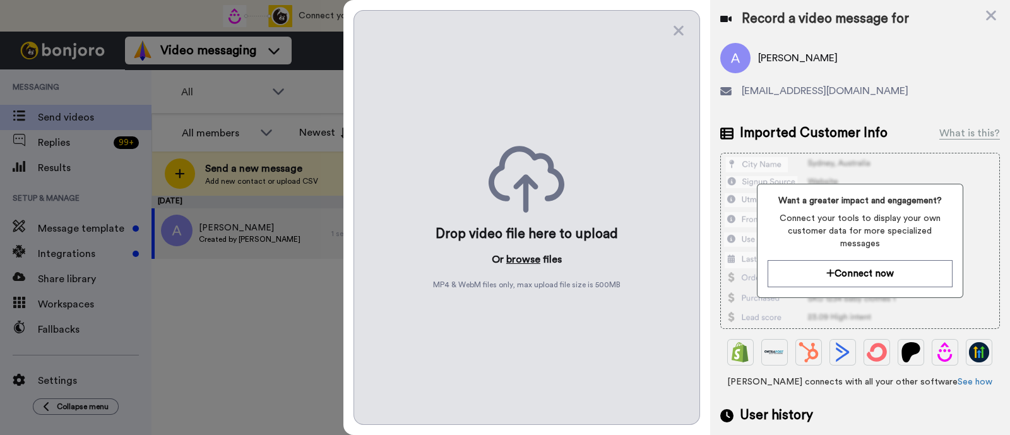
click at [534, 264] on button "browse" at bounding box center [524, 259] width 34 height 15
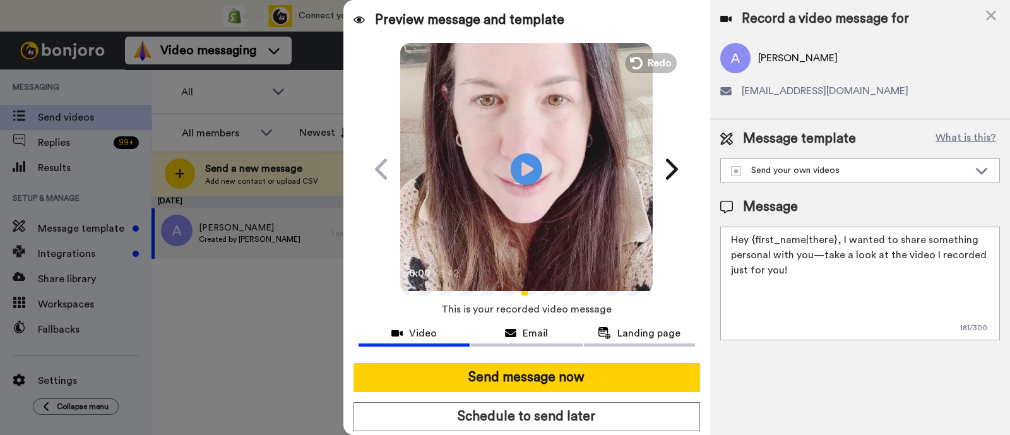
drag, startPoint x: 805, startPoint y: 277, endPoint x: 840, endPoint y: 243, distance: 48.2
click at [840, 243] on textarea "Hey {first_name|there}, I wanted to share something personal with you—take a lo…" at bounding box center [861, 284] width 280 height 114
paste textarea "welcome to SLP Elevate! I created a video welcome for you! Feel free to click r…"
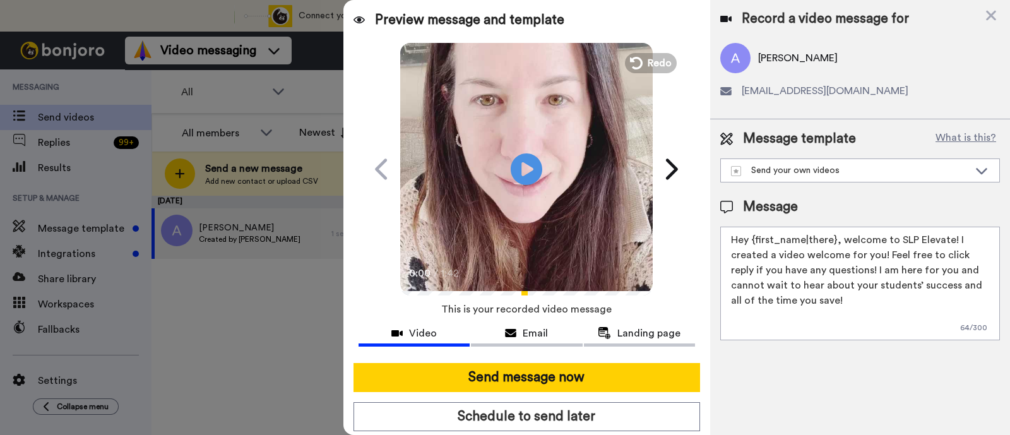
scroll to position [34, 0]
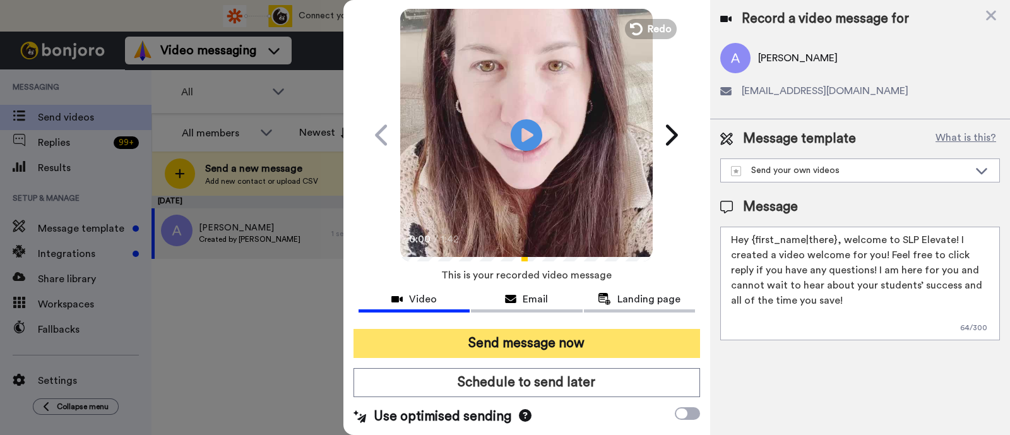
type textarea "Hey {first_name|there}, welcome to SLP Elevate! I created a video welcome for y…"
click at [587, 353] on button "Send message now" at bounding box center [527, 343] width 347 height 29
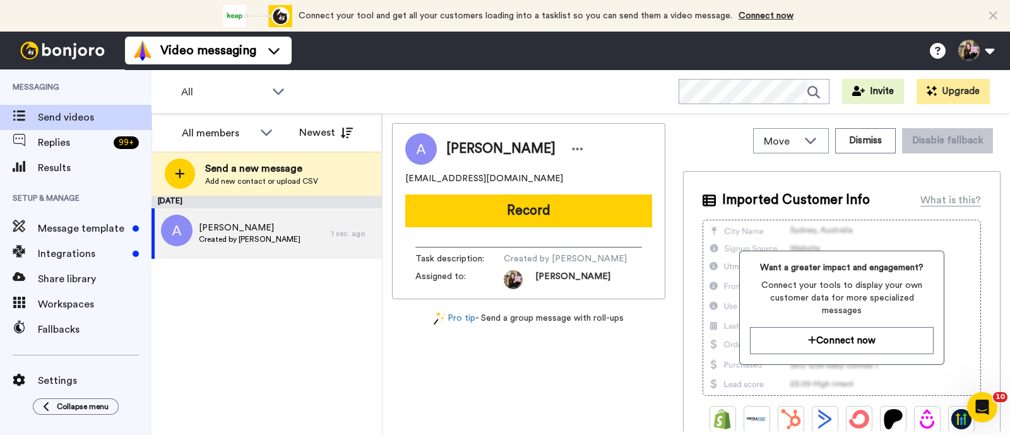
scroll to position [0, 0]
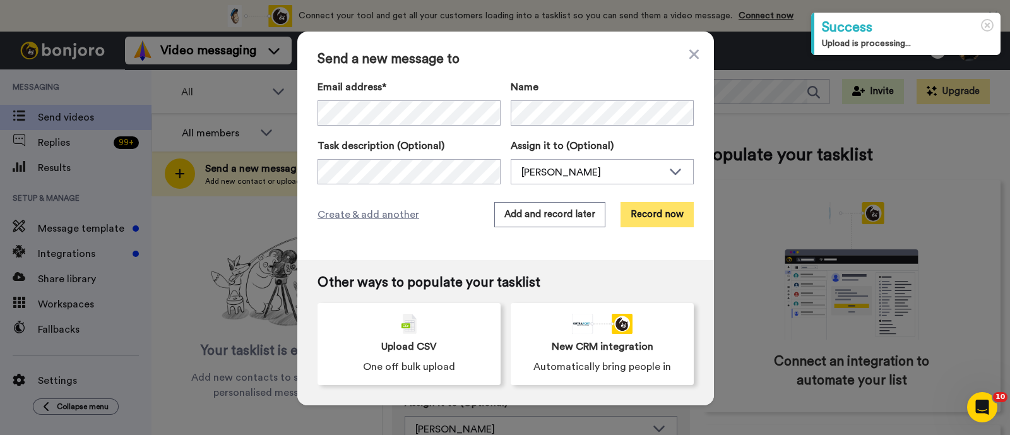
click at [641, 213] on button "Record now" at bounding box center [657, 214] width 73 height 25
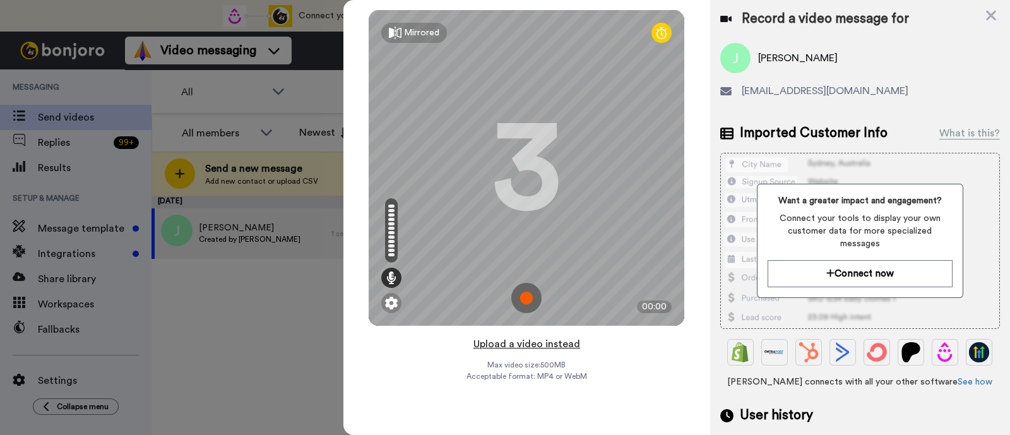
click at [539, 345] on button "Upload a video instead" at bounding box center [527, 344] width 114 height 16
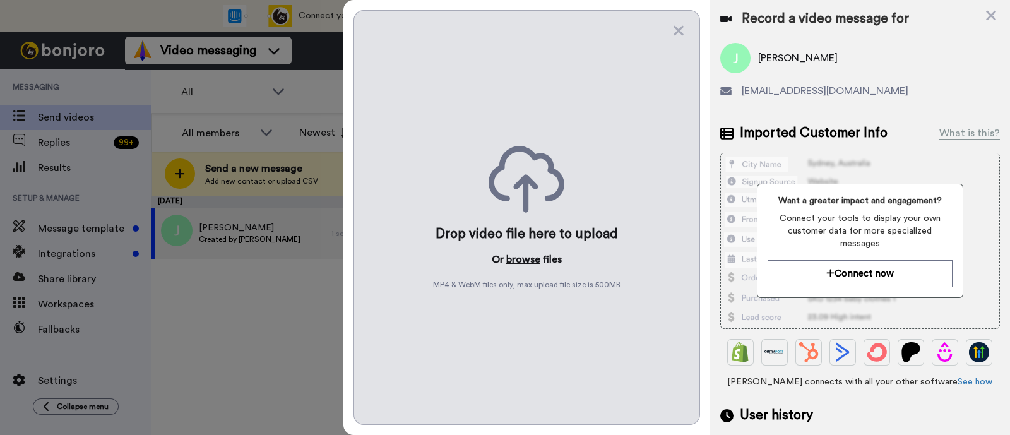
click at [534, 256] on button "browse" at bounding box center [524, 259] width 34 height 15
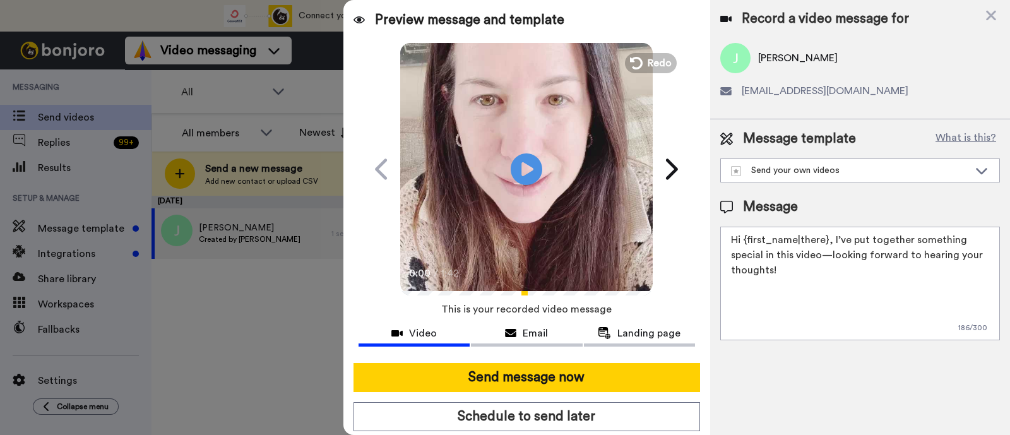
drag, startPoint x: 889, startPoint y: 284, endPoint x: 831, endPoint y: 245, distance: 70.1
click at [831, 245] on textarea "Hi {first_name|there}, I’ve put together something special in this video—lookin…" at bounding box center [861, 284] width 280 height 114
paste textarea "welcome to SLP Elevate! I created a video welcome for you! Feel free to click r…"
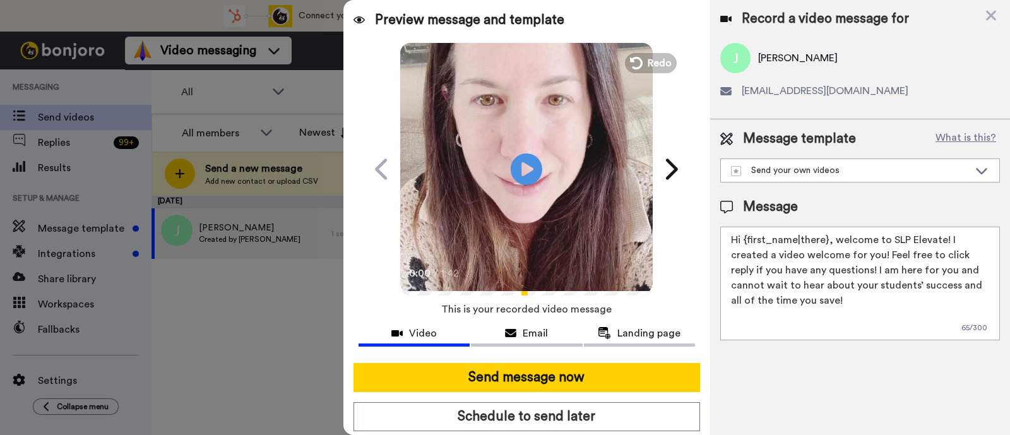
scroll to position [34, 0]
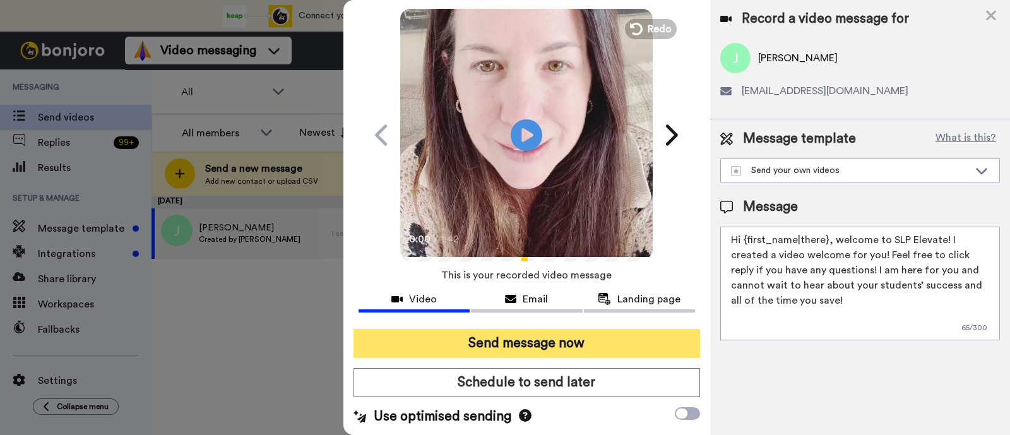
type textarea "Hi {first_name|there}, welcome to SLP Elevate! I created a video welcome for yo…"
click at [646, 337] on button "Send message now" at bounding box center [527, 343] width 347 height 29
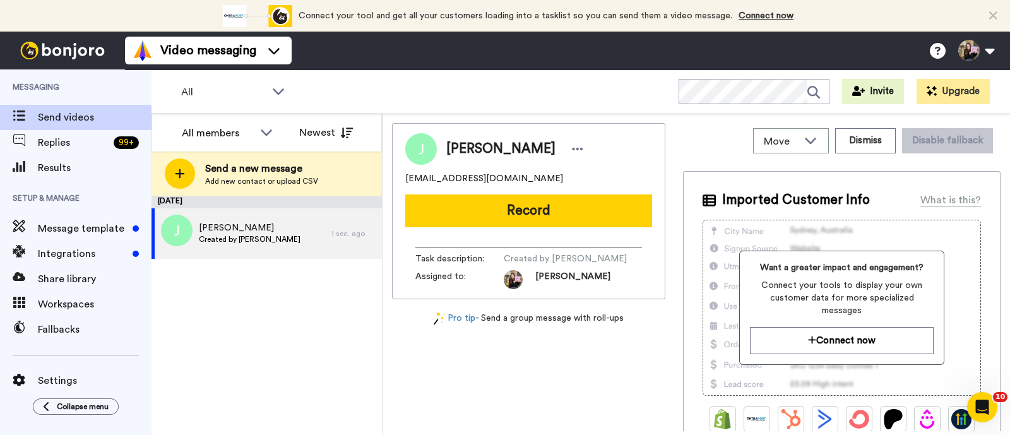
scroll to position [0, 0]
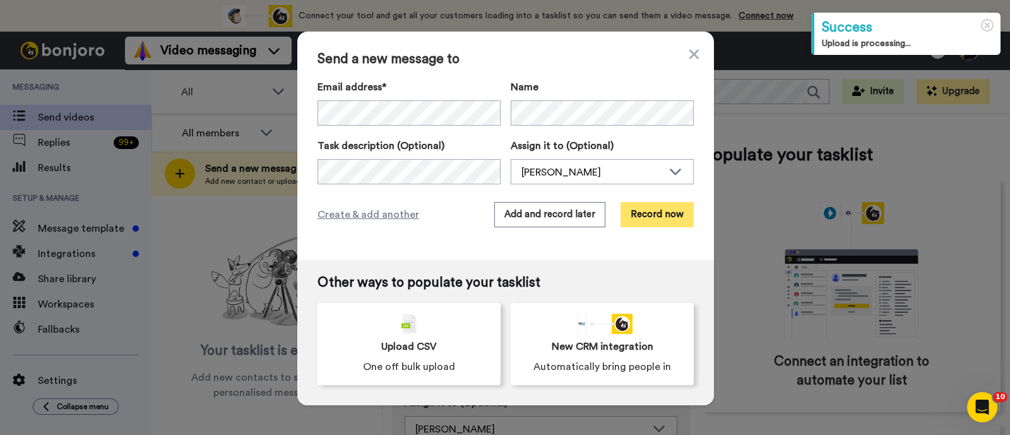
click at [643, 222] on button "Record now" at bounding box center [657, 214] width 73 height 25
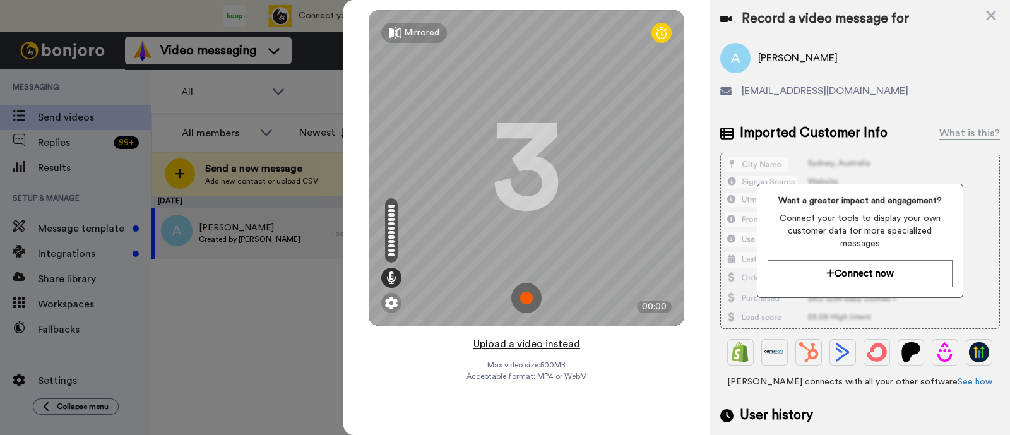
click at [543, 336] on button "Upload a video instead" at bounding box center [527, 344] width 114 height 16
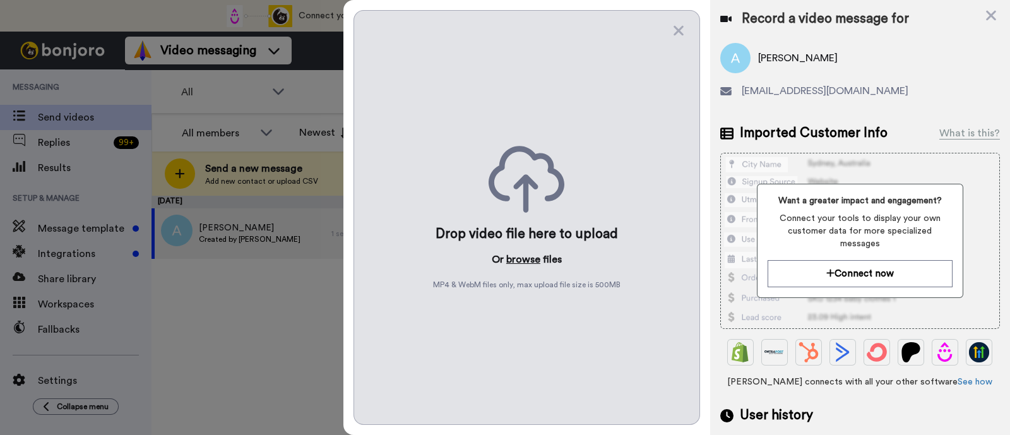
click at [532, 267] on button "browse" at bounding box center [524, 259] width 34 height 15
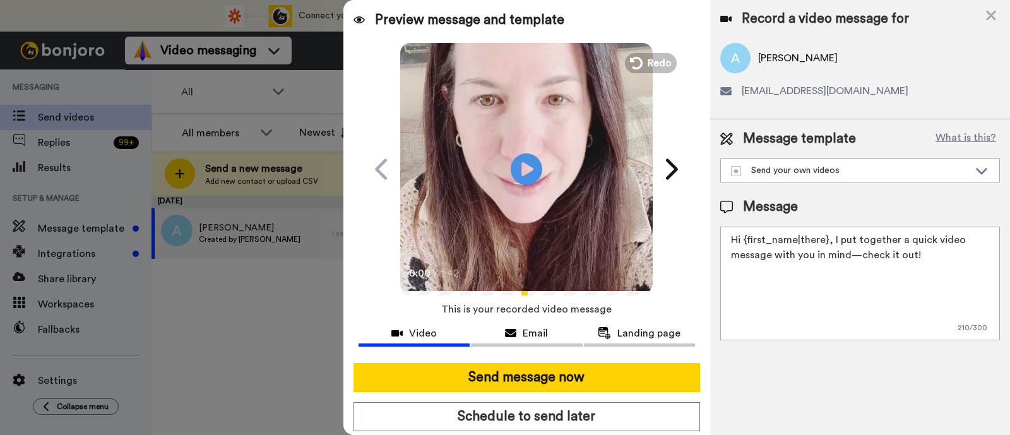
drag, startPoint x: 938, startPoint y: 260, endPoint x: 832, endPoint y: 238, distance: 108.4
click at [832, 238] on textarea "Hi {first_name|there}, I put together a quick video message with you in mind—ch…" at bounding box center [861, 284] width 280 height 114
paste textarea "welcome to SLP Elevate! I created a video welcome for you! Feel free to click r…"
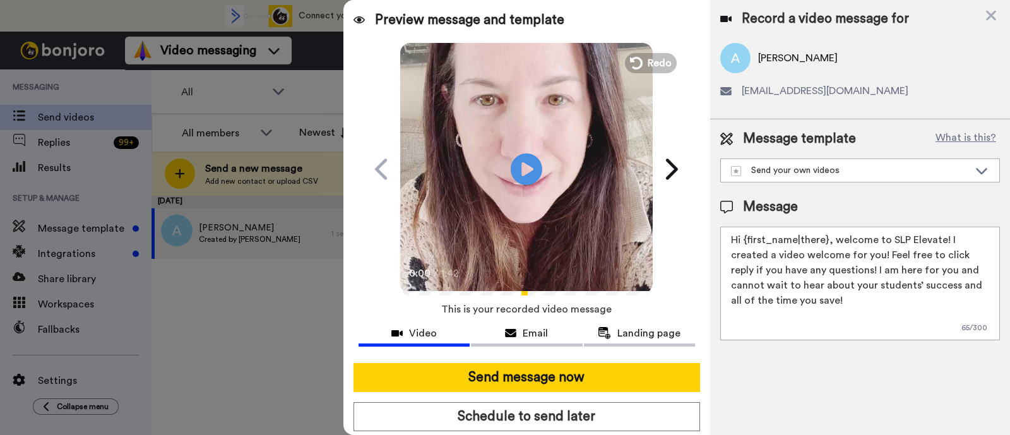
scroll to position [34, 0]
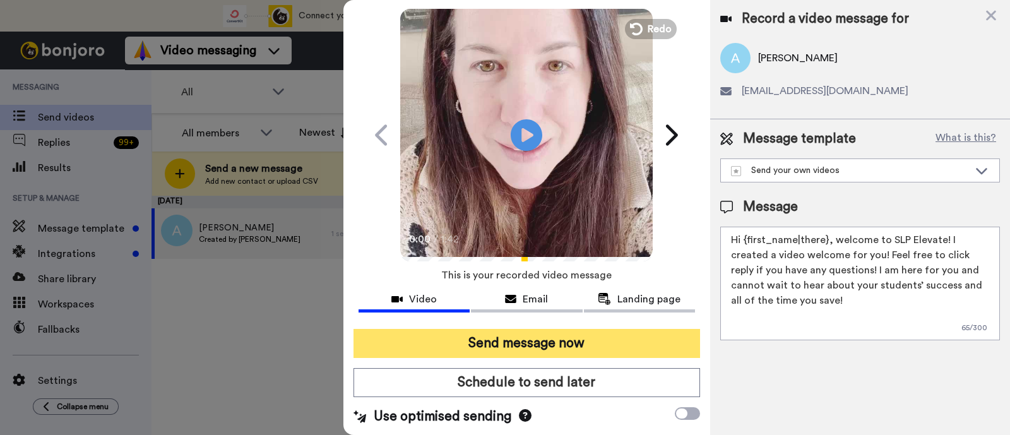
type textarea "Hi {first_name|there}, welcome to SLP Elevate! I created a video welcome for yo…"
click at [616, 340] on button "Send message now" at bounding box center [527, 343] width 347 height 29
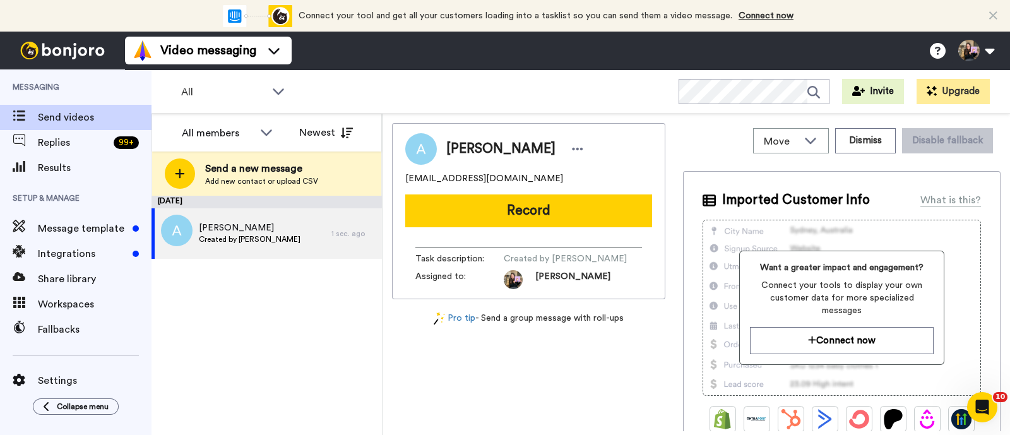
scroll to position [0, 0]
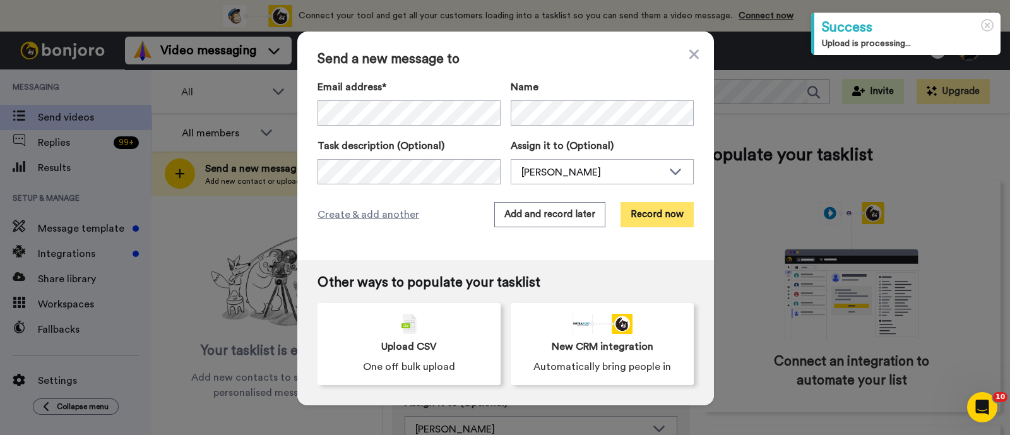
click at [650, 210] on button "Record now" at bounding box center [657, 214] width 73 height 25
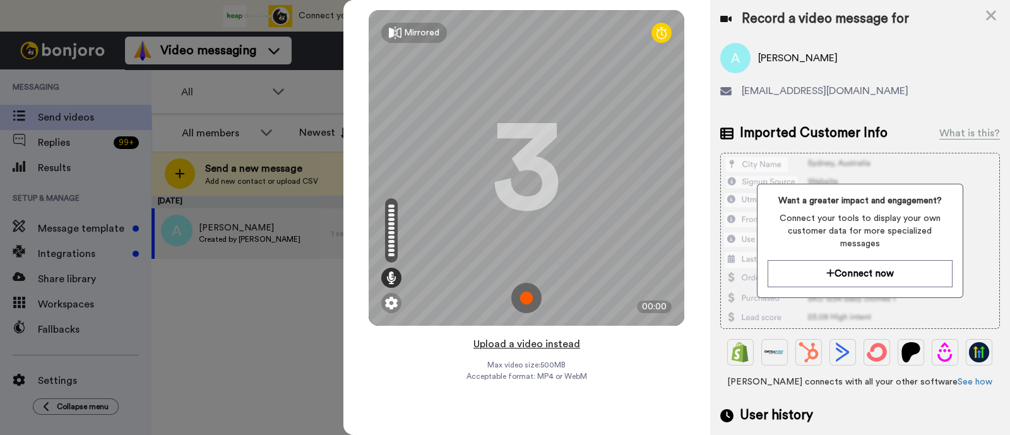
click at [564, 351] on button "Upload a video instead" at bounding box center [527, 344] width 114 height 16
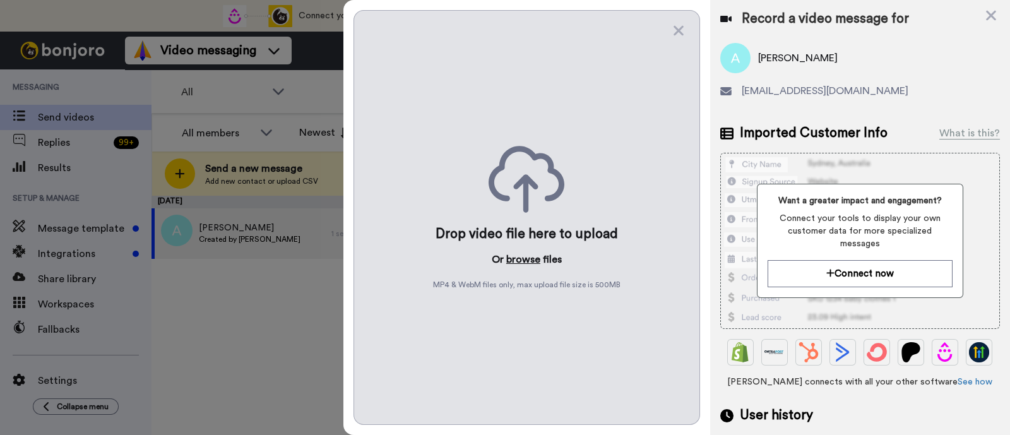
click at [534, 260] on button "browse" at bounding box center [524, 259] width 34 height 15
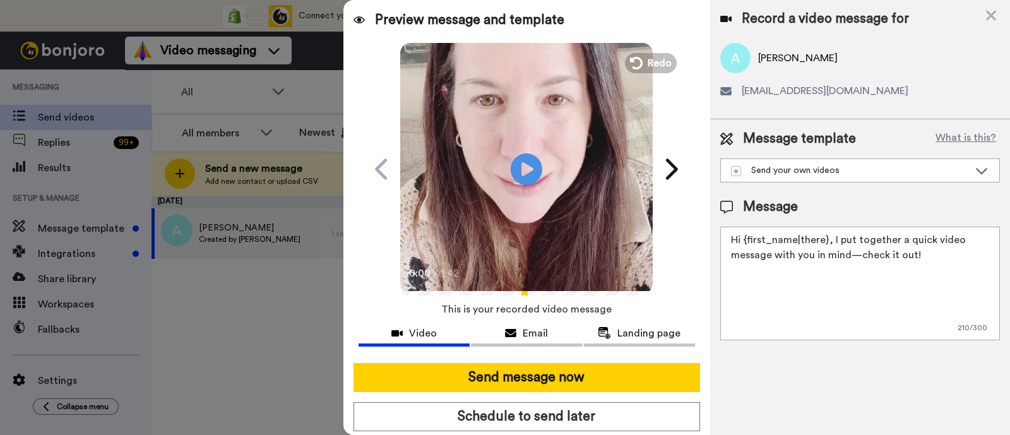
drag, startPoint x: 925, startPoint y: 252, endPoint x: 831, endPoint y: 235, distance: 95.6
click at [831, 235] on textarea "Hi {first_name|there}, I put together a quick video message with you in mind—ch…" at bounding box center [861, 284] width 280 height 114
paste textarea "welcome to SLP Elevate! I created a video welcome for you! Feel free to click r…"
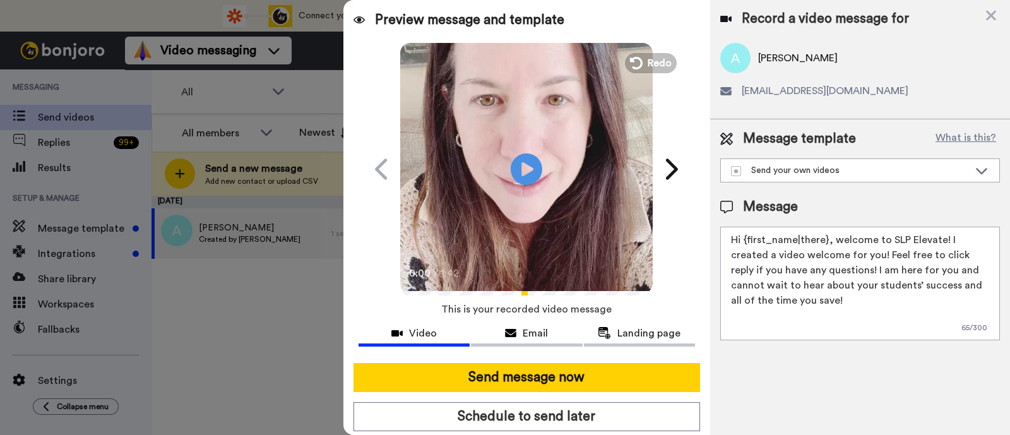
scroll to position [34, 0]
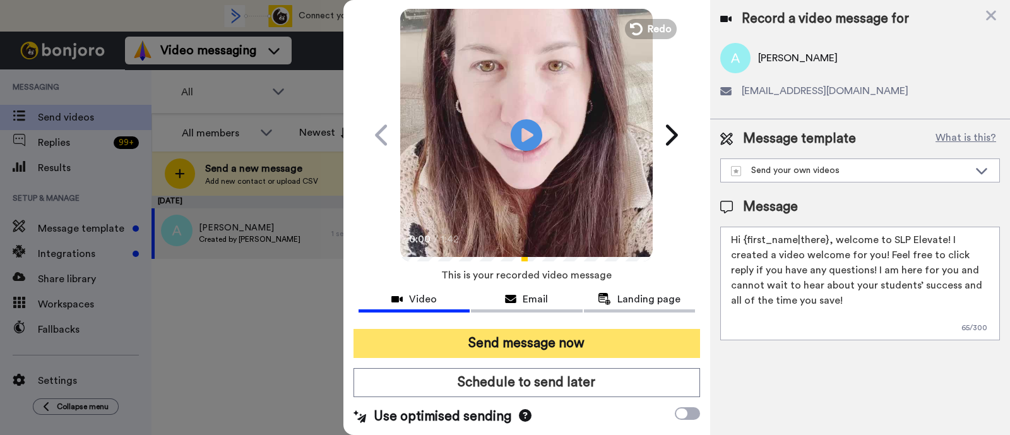
type textarea "Hi {first_name|there}, welcome to SLP Elevate! I created a video welcome for yo…"
click at [611, 340] on button "Send message now" at bounding box center [527, 343] width 347 height 29
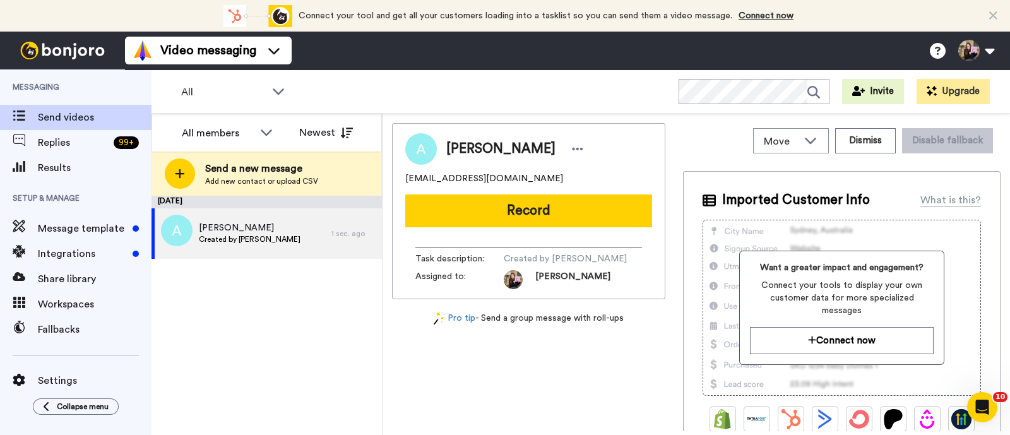
scroll to position [0, 0]
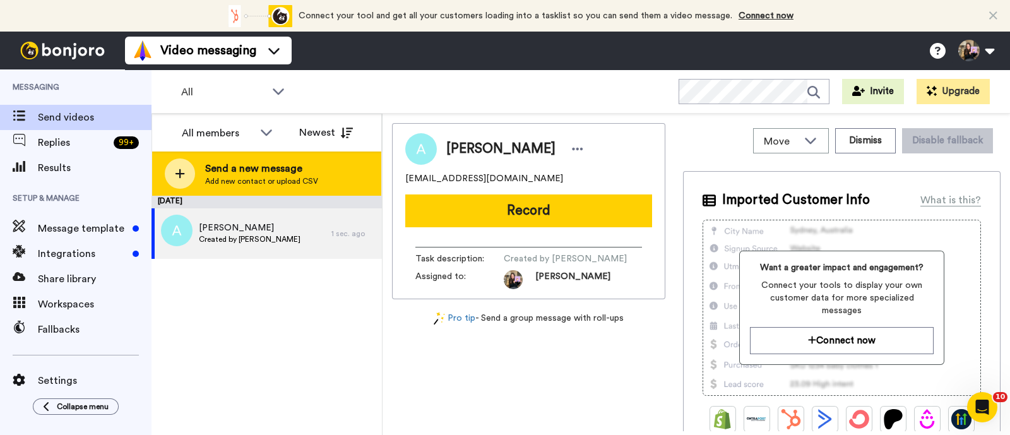
click at [316, 177] on div "Send a new message Add new contact or upload CSV" at bounding box center [266, 174] width 229 height 44
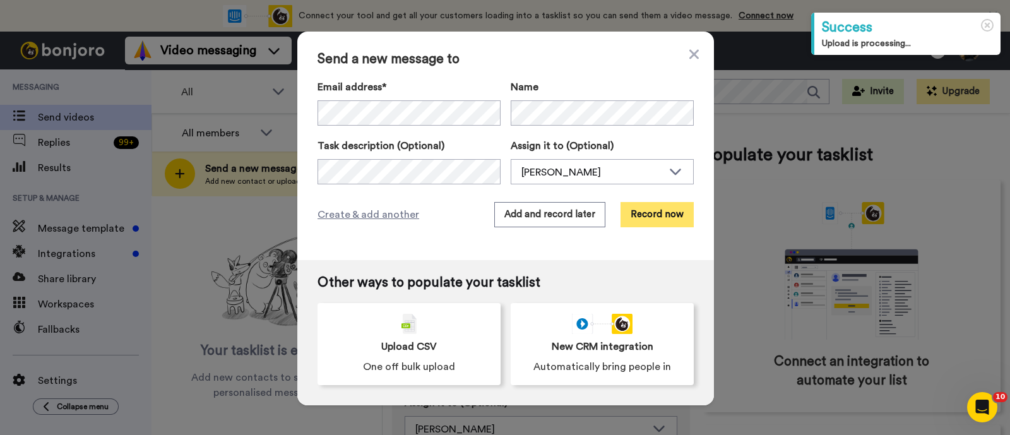
click at [651, 210] on button "Record now" at bounding box center [657, 214] width 73 height 25
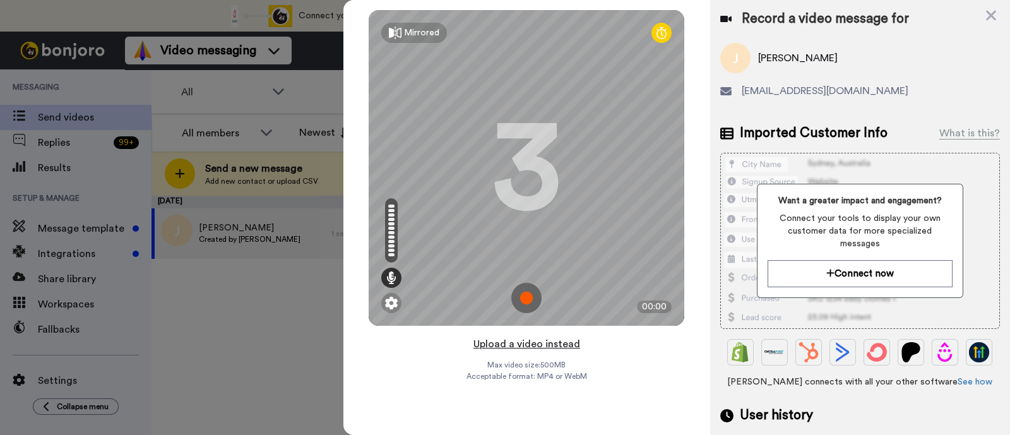
click at [555, 337] on button "Upload a video instead" at bounding box center [527, 344] width 114 height 16
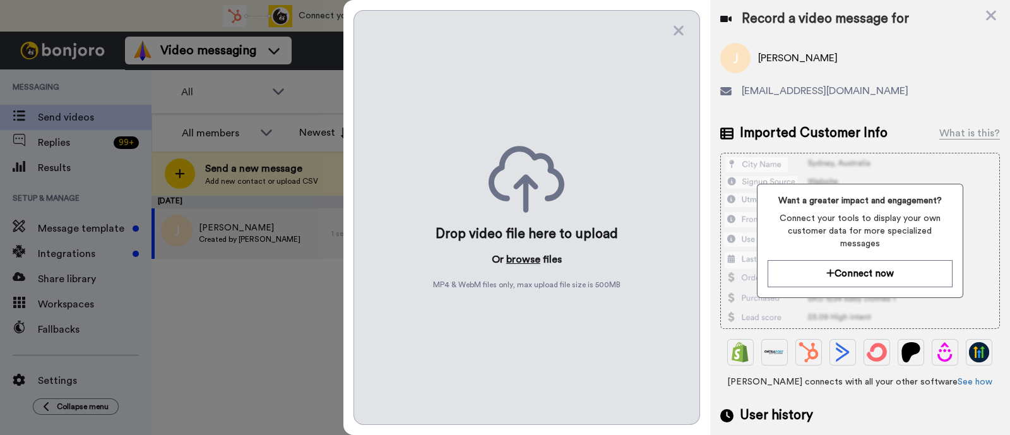
click at [519, 262] on button "browse" at bounding box center [524, 259] width 34 height 15
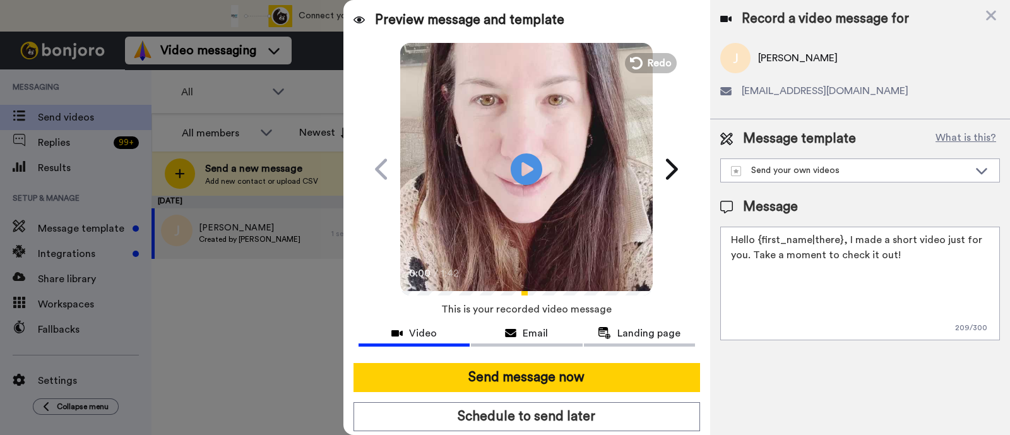
drag, startPoint x: 916, startPoint y: 260, endPoint x: 846, endPoint y: 240, distance: 72.2
click at [846, 240] on textarea "Hello {first_name|there}, I made a short video just for you. Take a moment to c…" at bounding box center [861, 284] width 280 height 114
paste textarea "welcome to SLP Elevate! I created a video welcome for you! Feel free to click r…"
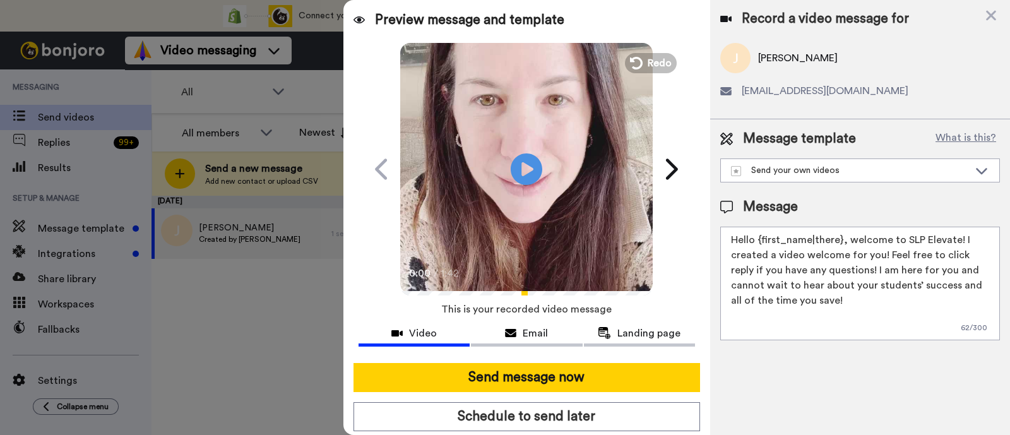
scroll to position [34, 0]
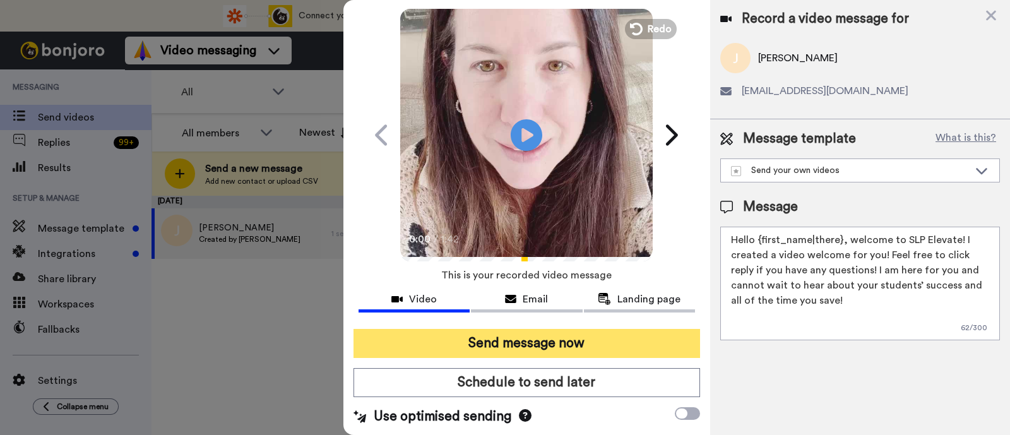
type textarea "Hello {first_name|there}, welcome to SLP Elevate! I created a video welcome for…"
click at [647, 342] on button "Send message now" at bounding box center [527, 343] width 347 height 29
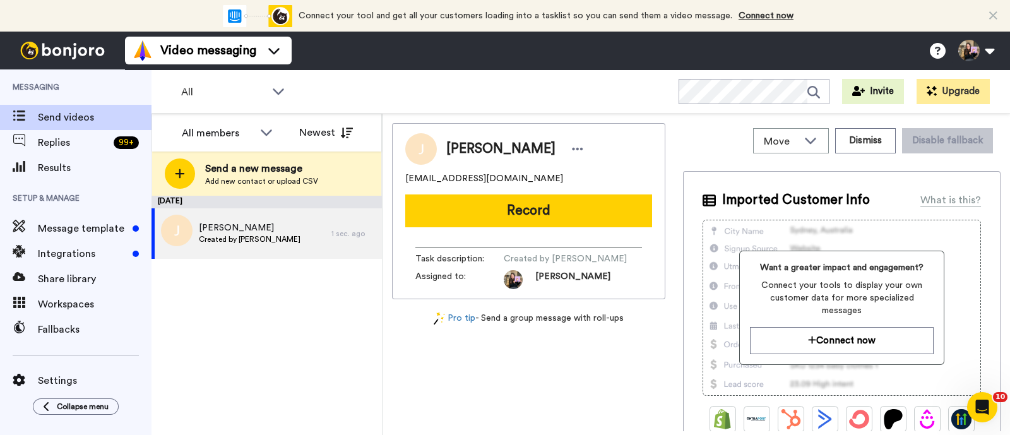
scroll to position [0, 0]
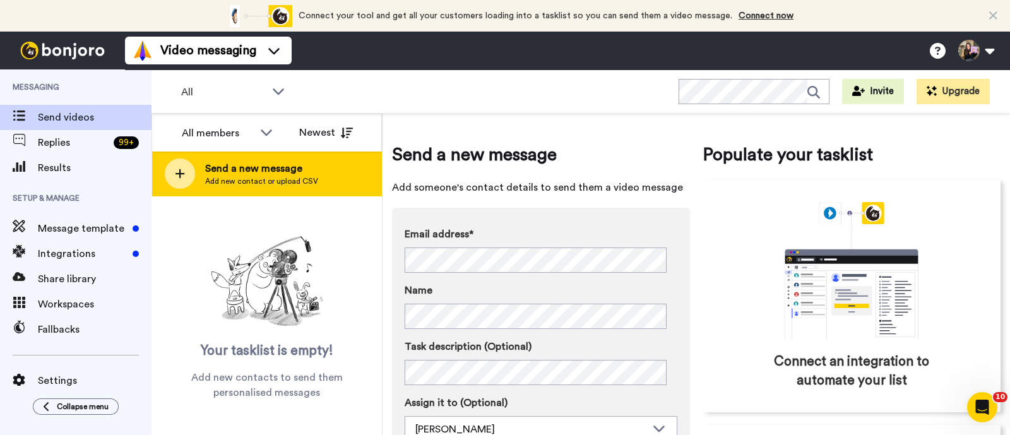
click at [325, 188] on div "Send a new message Add new contact or upload CSV" at bounding box center [266, 174] width 229 height 44
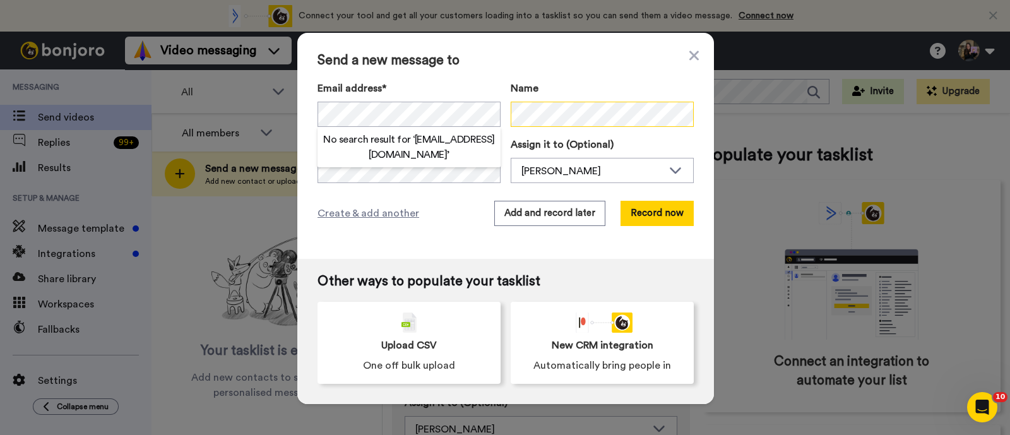
click at [593, 124] on body "Success Upload is processing... Connect your tool now! Connect your tool and ge…" at bounding box center [505, 217] width 1010 height 435
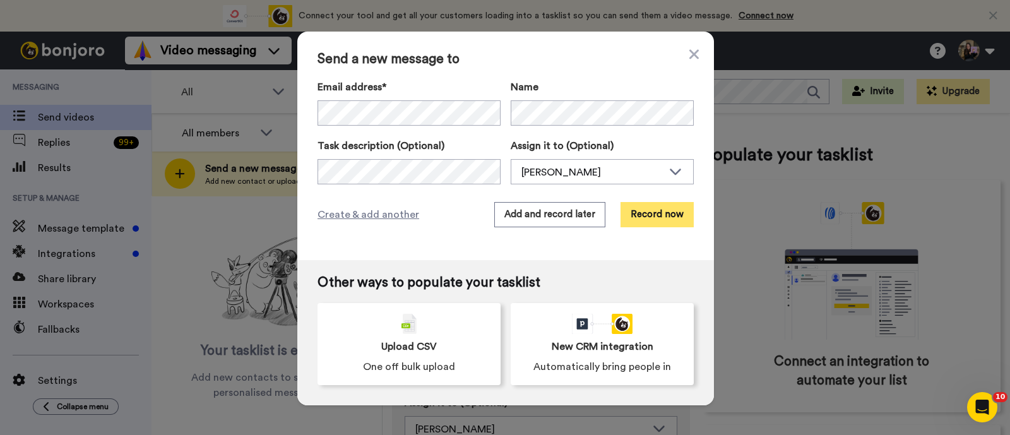
click at [663, 215] on button "Record now" at bounding box center [657, 214] width 73 height 25
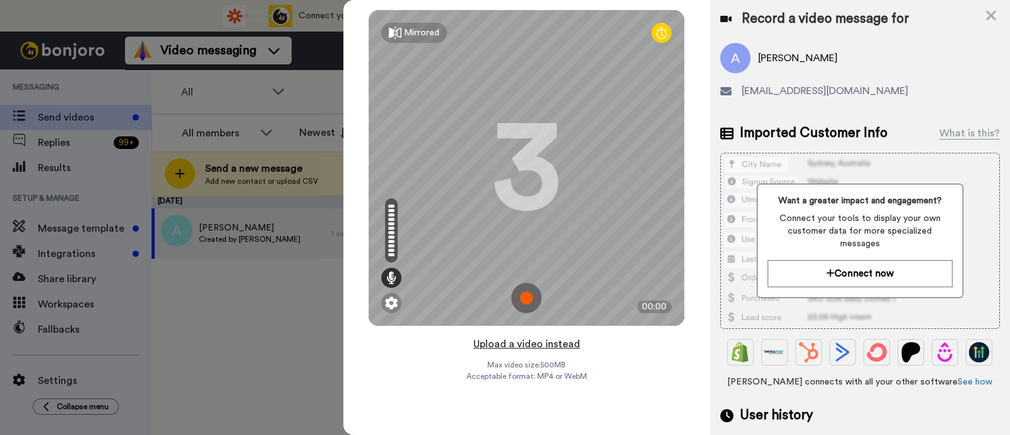
click at [564, 344] on button "Upload a video instead" at bounding box center [527, 344] width 114 height 16
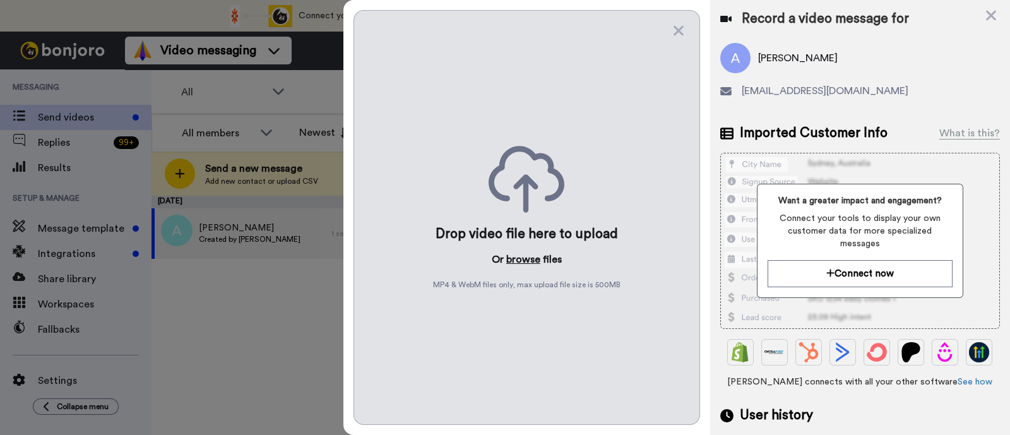
click at [527, 259] on button "browse" at bounding box center [524, 259] width 34 height 15
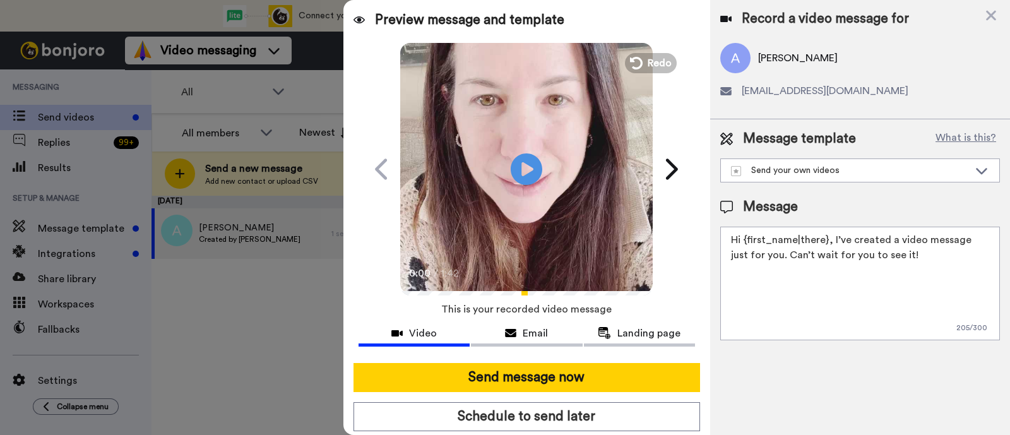
drag, startPoint x: 916, startPoint y: 265, endPoint x: 832, endPoint y: 243, distance: 86.7
click at [832, 243] on textarea "Hi {first_name|there}, I’ve created a video message just for you. Can’t wait fo…" at bounding box center [861, 284] width 280 height 114
paste textarea "welcome to SLP Elevate! I created a video welcome for you! Feel free to click r…"
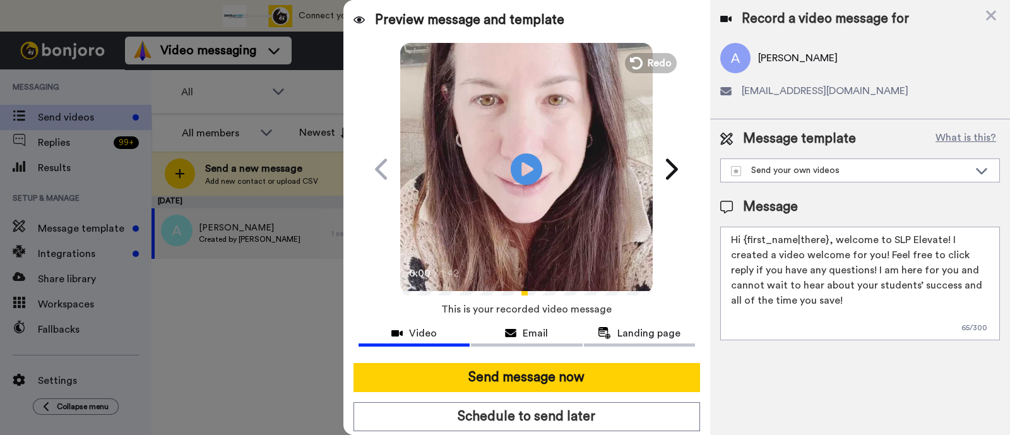
scroll to position [34, 0]
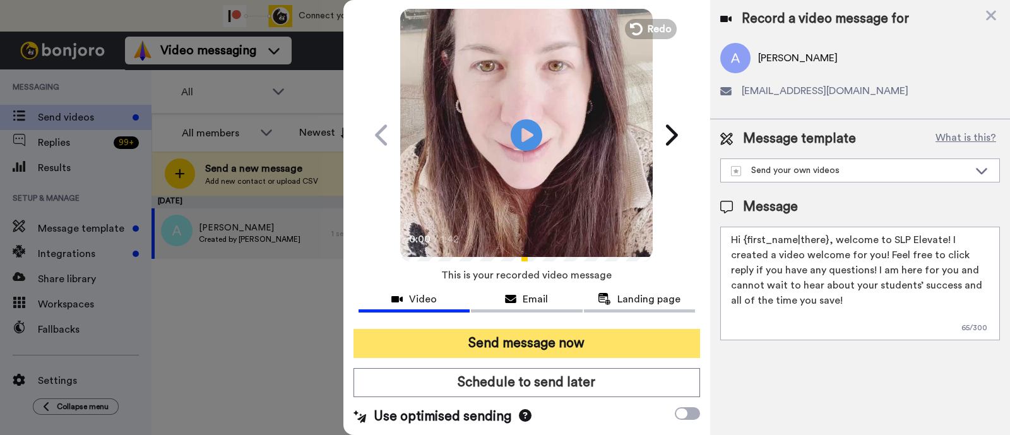
type textarea "Hi {first_name|there}, welcome to SLP Elevate! I created a video welcome for yo…"
click at [621, 336] on button "Send message now" at bounding box center [527, 343] width 347 height 29
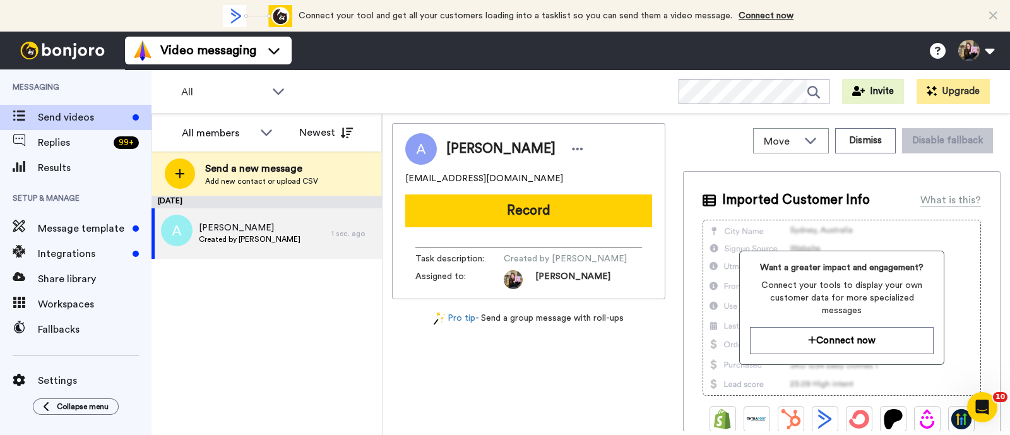
scroll to position [0, 0]
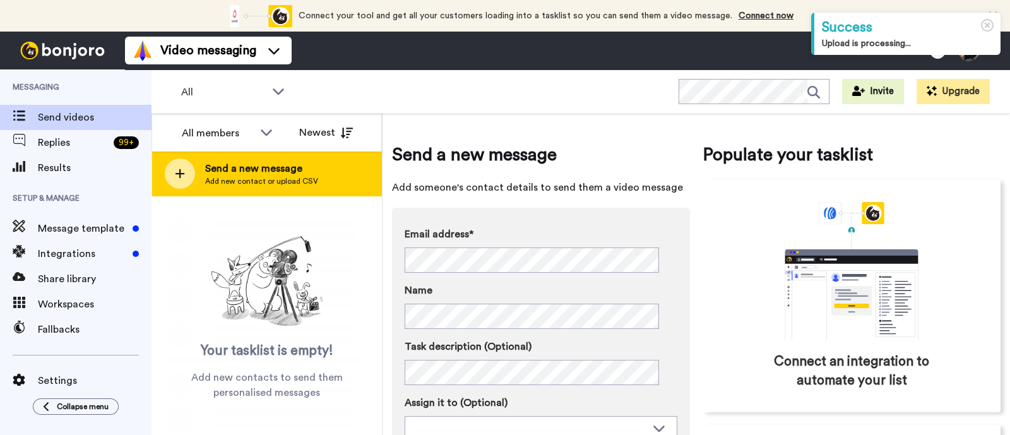
click at [292, 168] on span "Send a new message" at bounding box center [261, 168] width 113 height 15
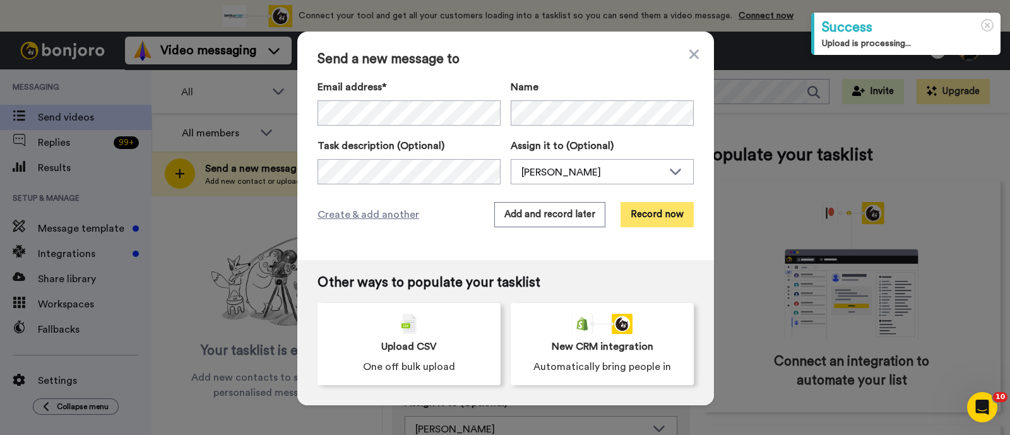
click at [633, 217] on button "Record now" at bounding box center [657, 214] width 73 height 25
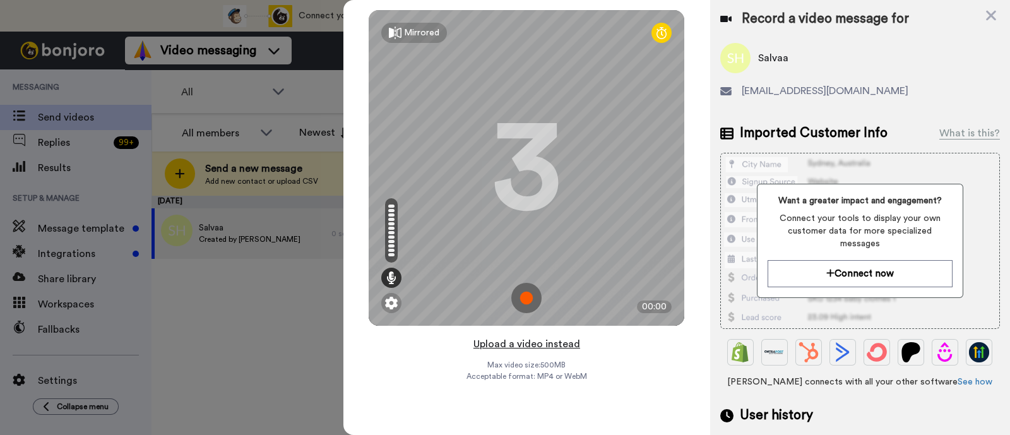
click at [516, 337] on button "Upload a video instead" at bounding box center [527, 344] width 114 height 16
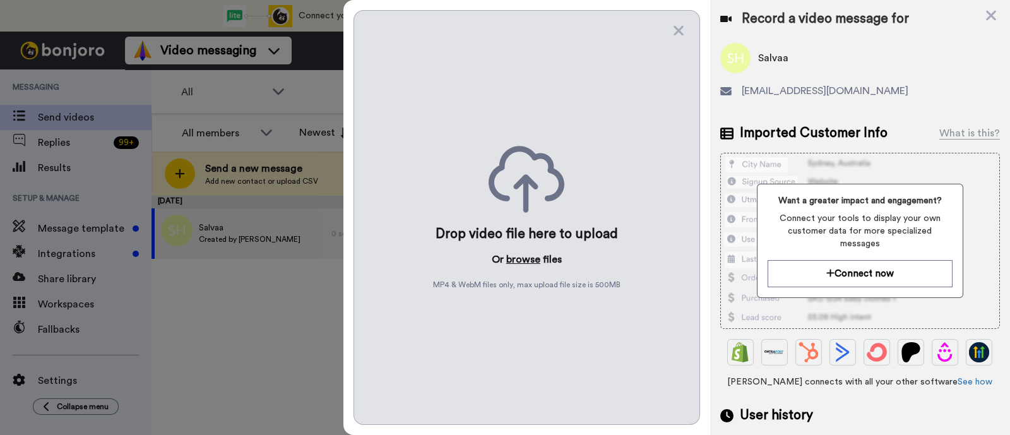
click at [522, 263] on button "browse" at bounding box center [524, 259] width 34 height 15
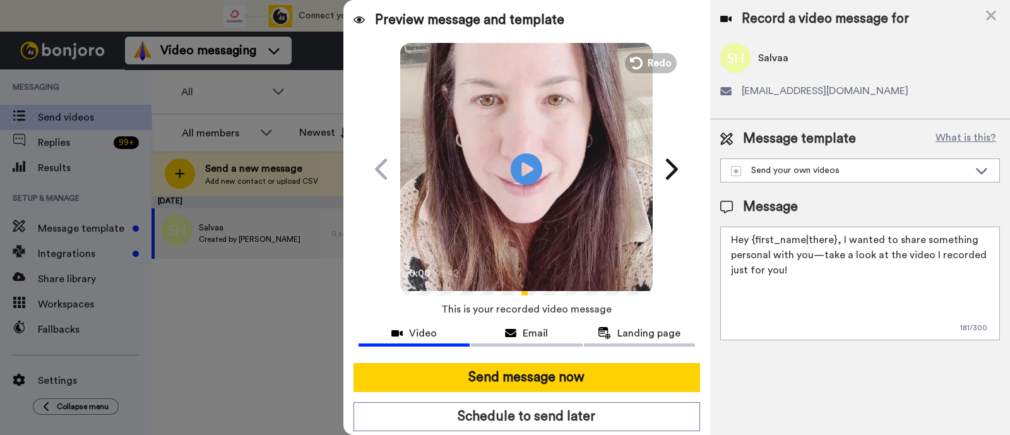
drag, startPoint x: 839, startPoint y: 267, endPoint x: 840, endPoint y: 241, distance: 25.3
click at [840, 241] on textarea "Hey {first_name|there}, I wanted to share something personal with you—take a lo…" at bounding box center [861, 284] width 280 height 114
paste textarea "welcome to SLP Elevate! I created a video welcome for you! Feel free to click r…"
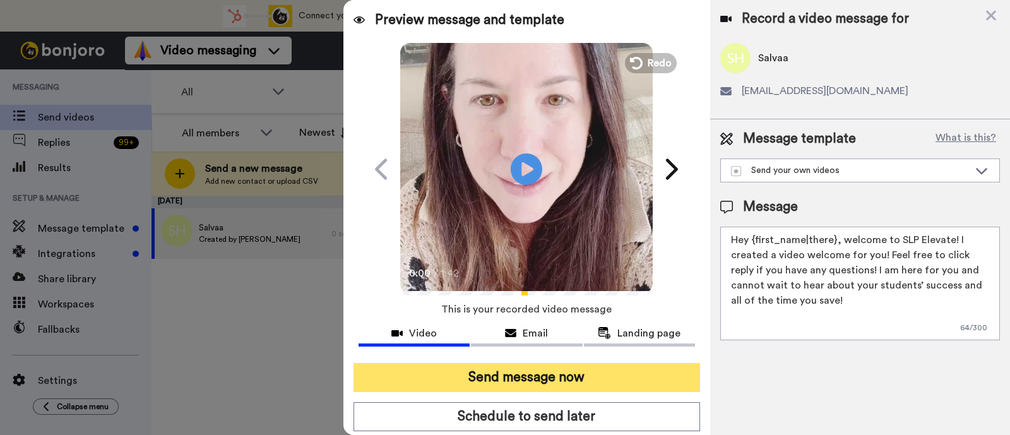
type textarea "Hey {first_name|there}, welcome to SLP Elevate! I created a video welcome for y…"
click at [639, 375] on button "Send message now" at bounding box center [527, 377] width 347 height 29
